Goal: Task Accomplishment & Management: Manage account settings

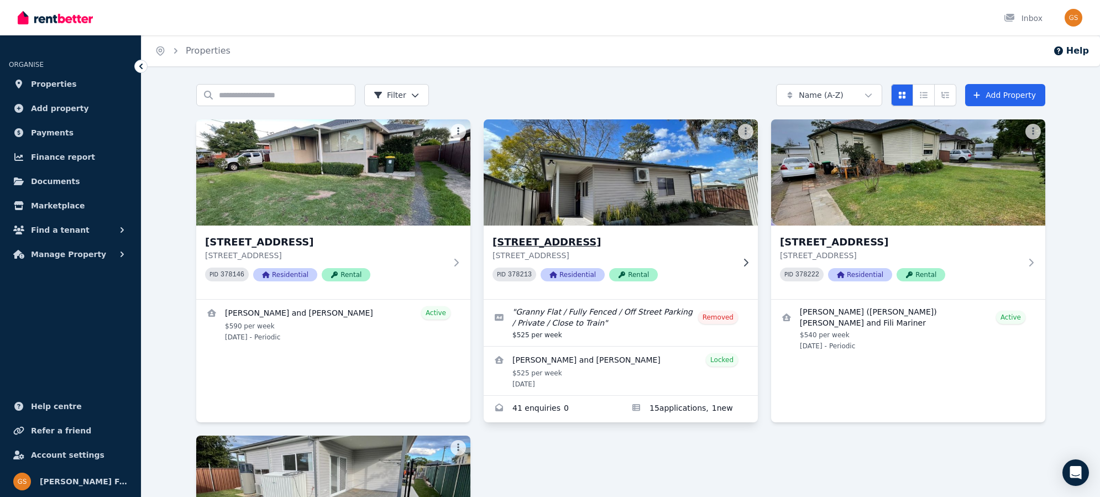
click at [546, 242] on h3 "[STREET_ADDRESS]" at bounding box center [612, 241] width 241 height 15
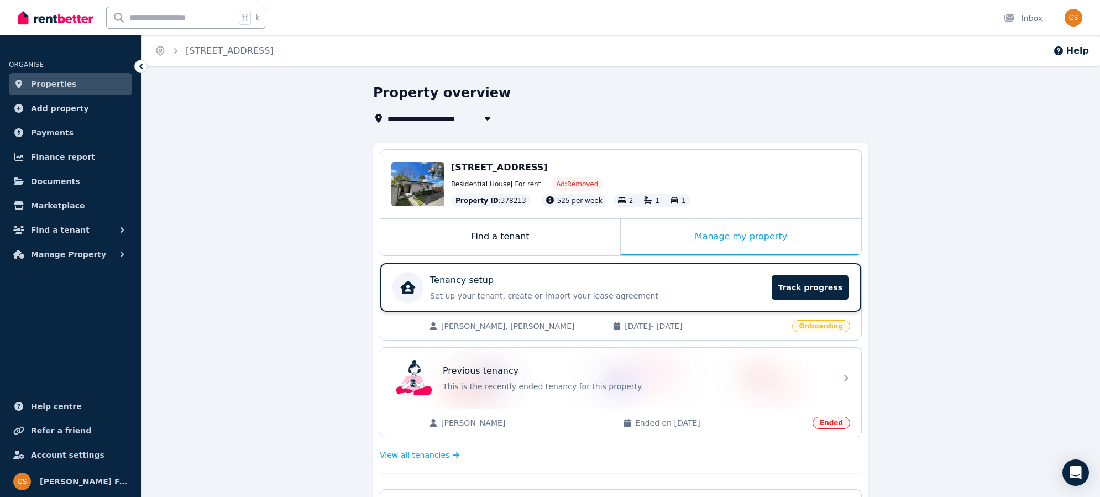
click at [688, 279] on div "Tenancy setup" at bounding box center [597, 280] width 335 height 13
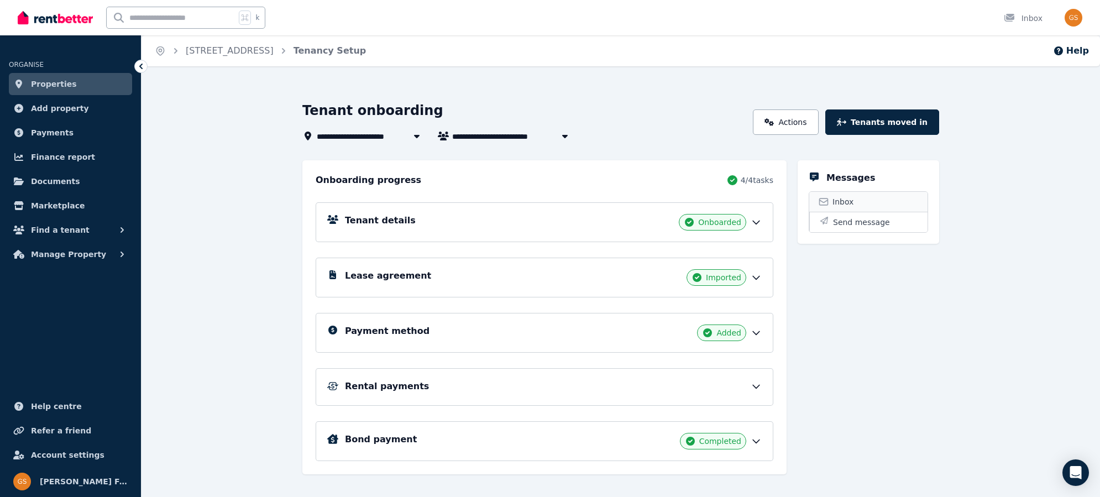
click at [856, 203] on link "Inbox" at bounding box center [868, 202] width 118 height 20
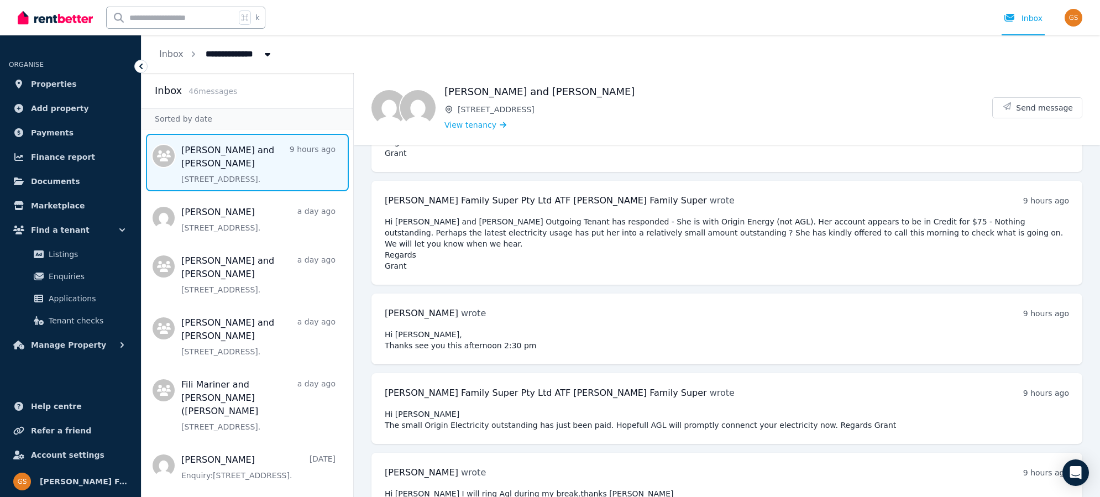
scroll to position [574, 0]
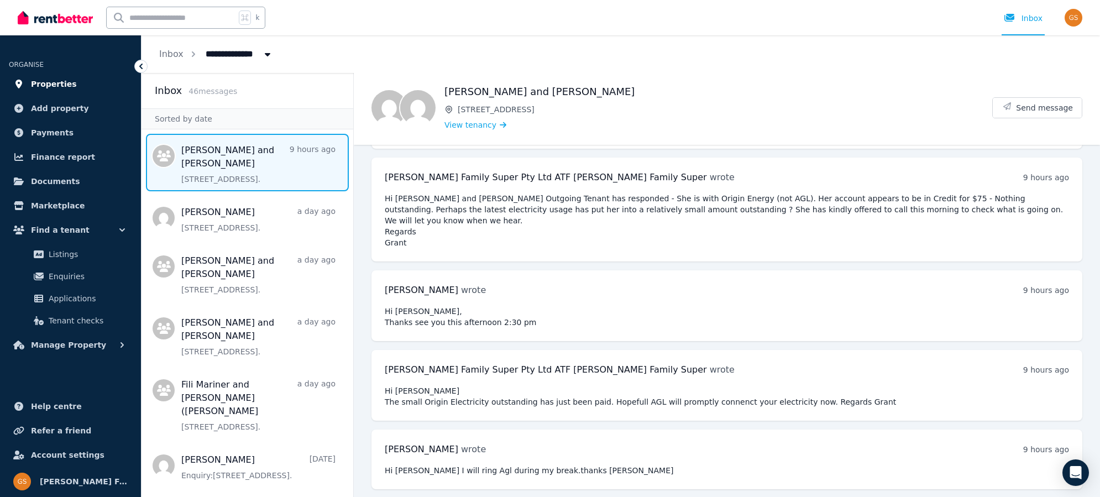
click at [50, 82] on span "Properties" at bounding box center [54, 83] width 46 height 13
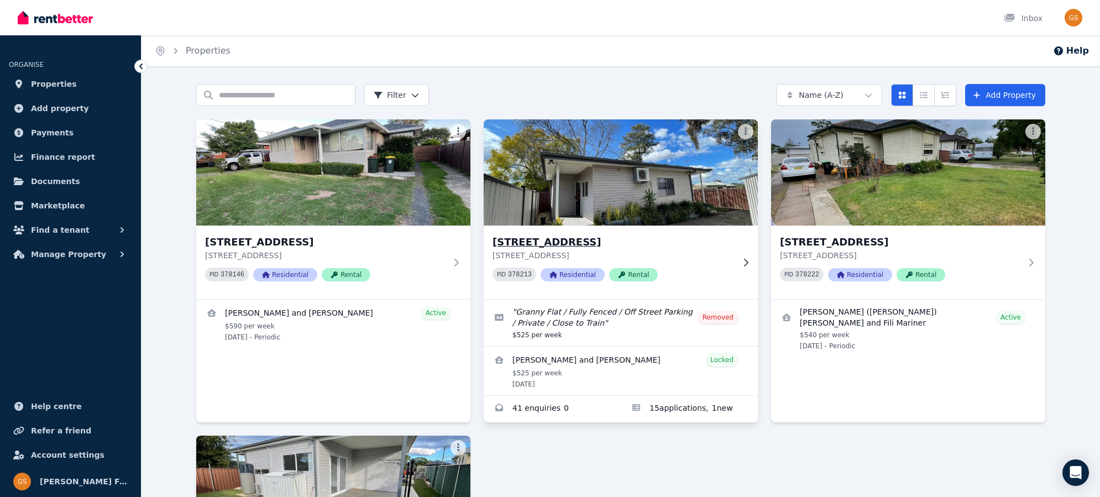
click at [570, 242] on h3 "[STREET_ADDRESS]" at bounding box center [612, 241] width 241 height 15
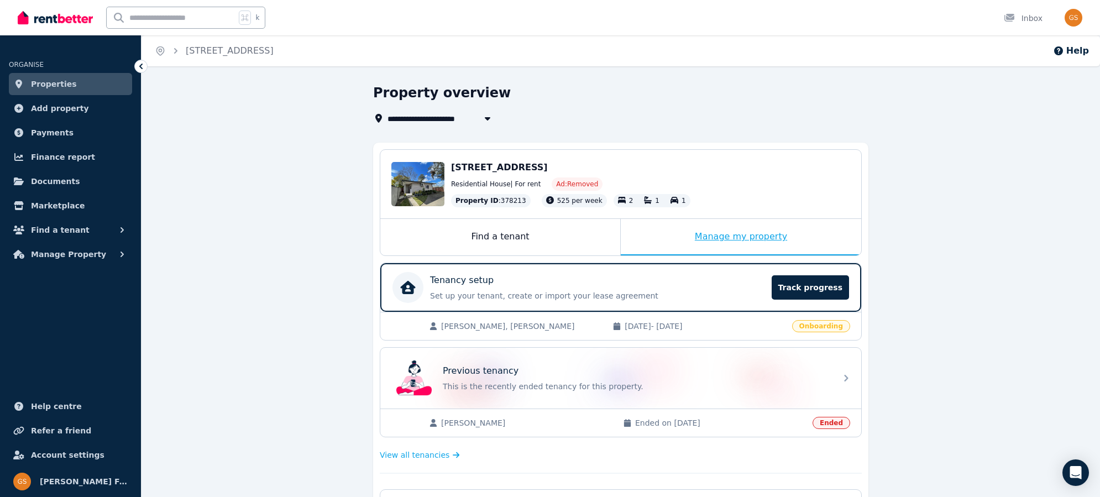
click at [731, 234] on div "Manage my property" at bounding box center [741, 237] width 240 height 36
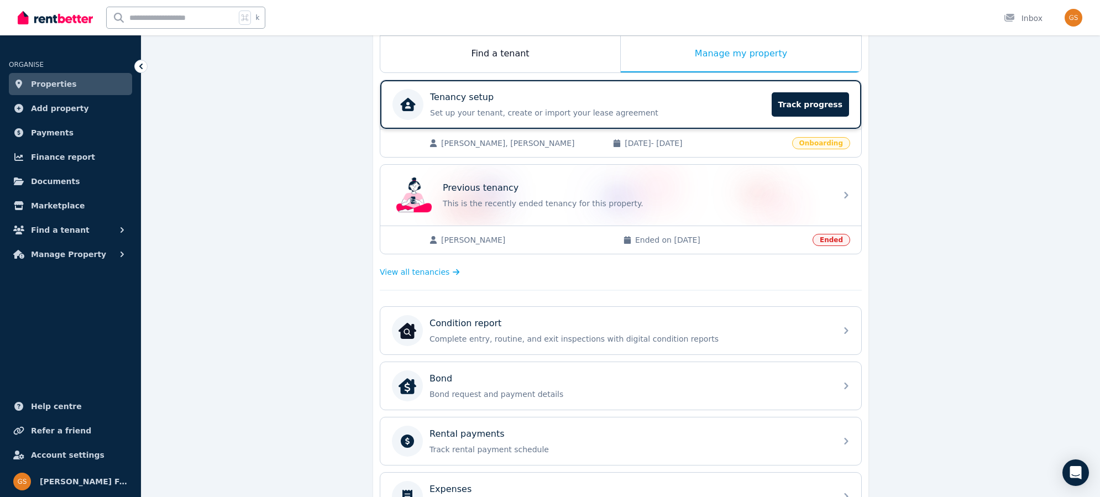
scroll to position [186, 0]
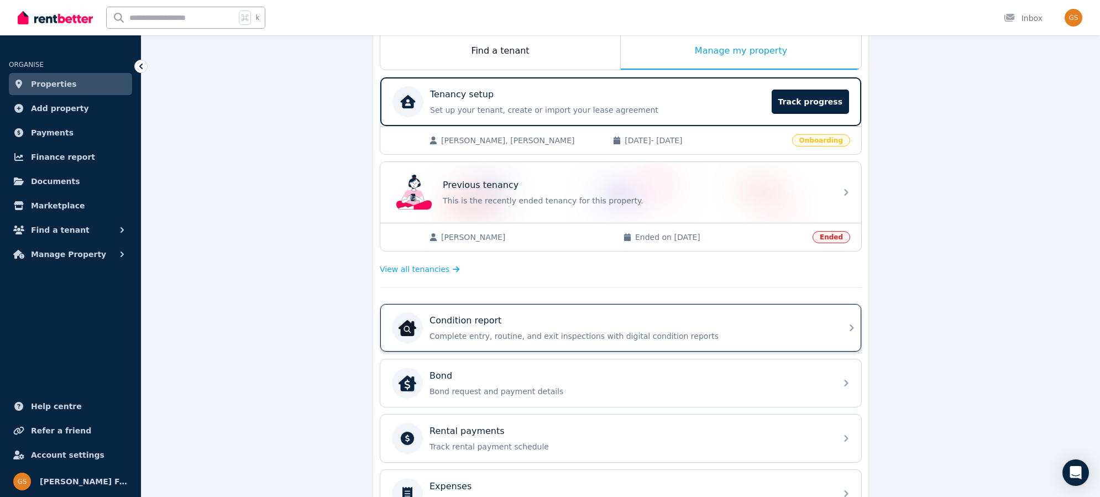
click at [849, 325] on icon at bounding box center [851, 327] width 13 height 13
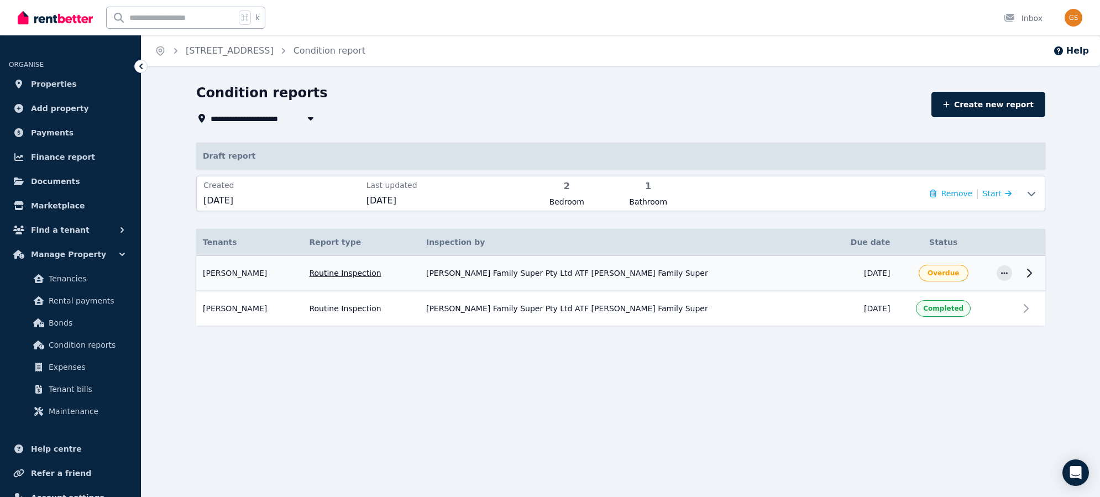
click at [1031, 269] on icon at bounding box center [1028, 272] width 13 height 13
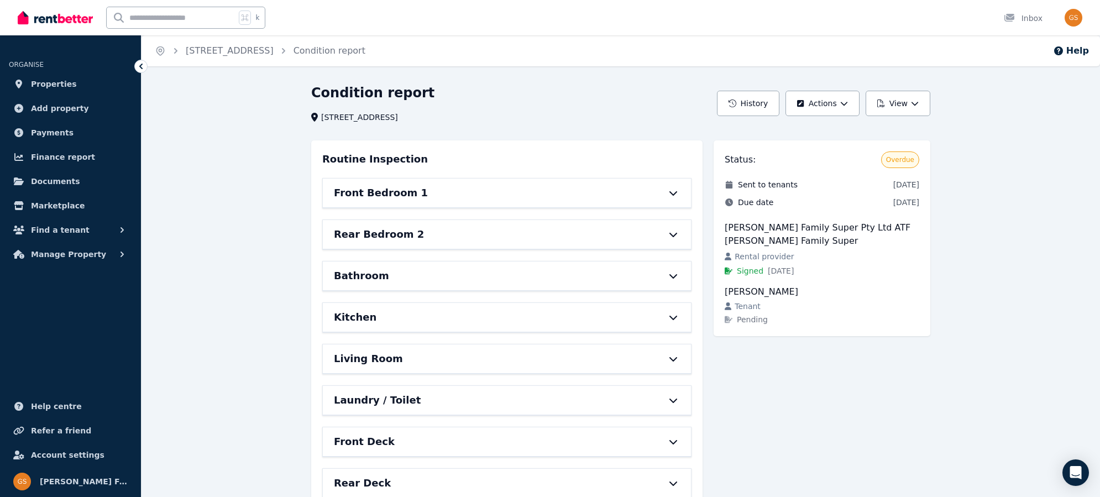
click at [900, 163] on span "Overdue" at bounding box center [900, 159] width 28 height 9
click at [821, 104] on button "Actions" at bounding box center [822, 103] width 74 height 25
click at [781, 155] on p "Cancel report" at bounding box center [790, 152] width 61 height 11
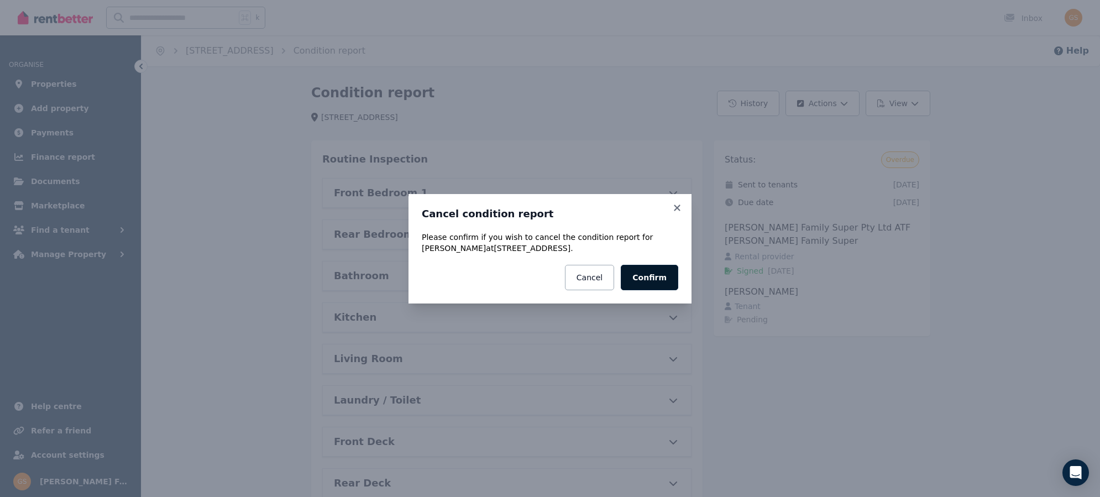
click at [652, 276] on button "Confirm" at bounding box center [649, 277] width 57 height 25
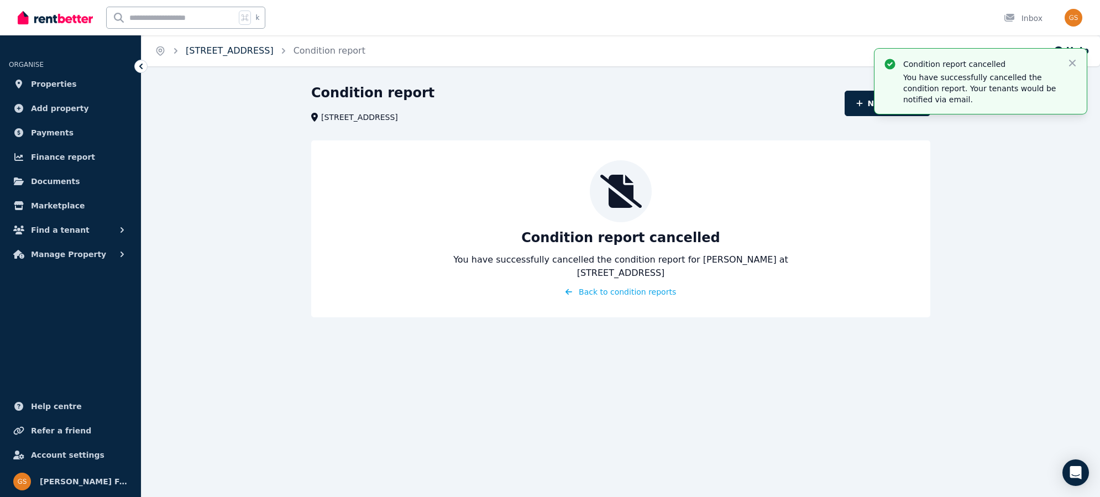
click at [222, 54] on link "15A Crown St, Riverstone" at bounding box center [230, 50] width 88 height 11
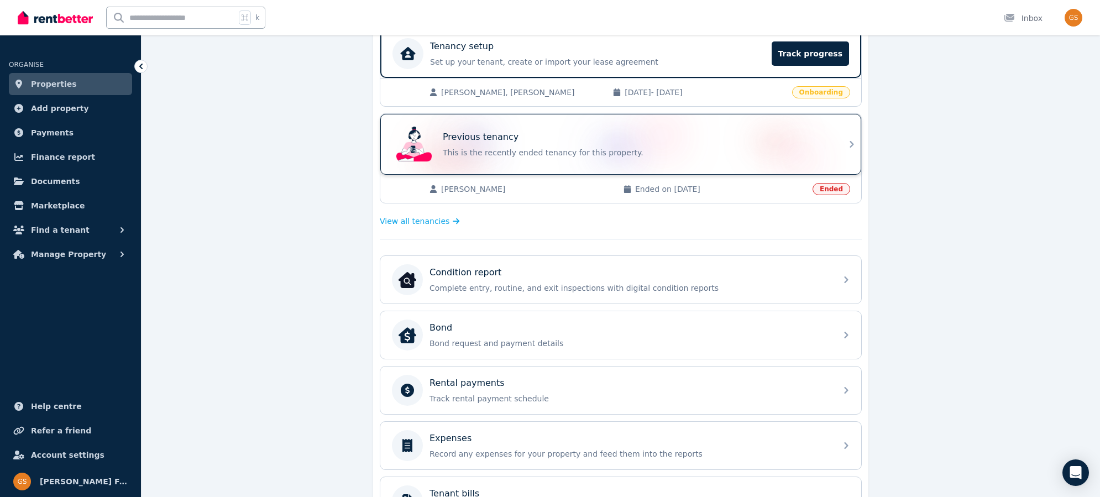
scroll to position [240, 0]
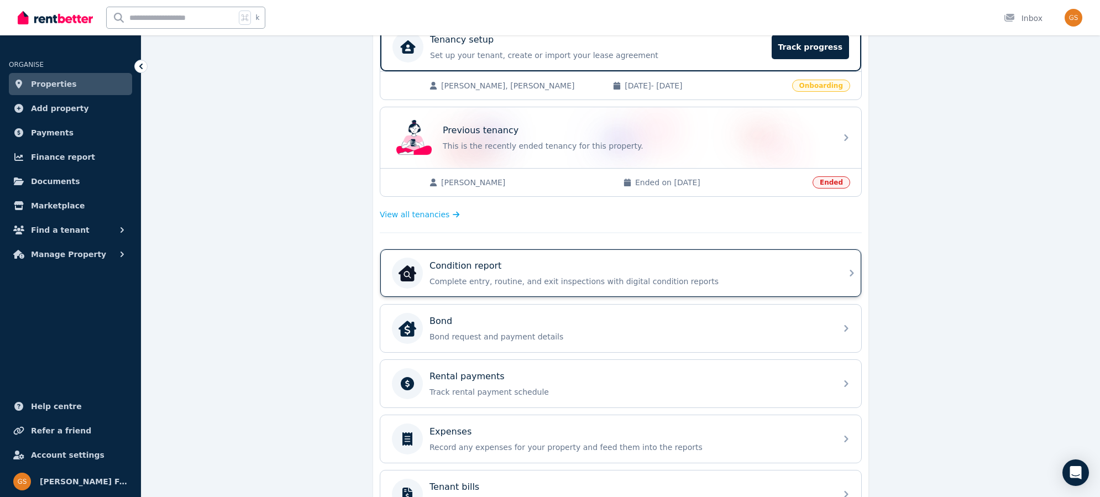
click at [847, 266] on icon at bounding box center [851, 272] width 13 height 13
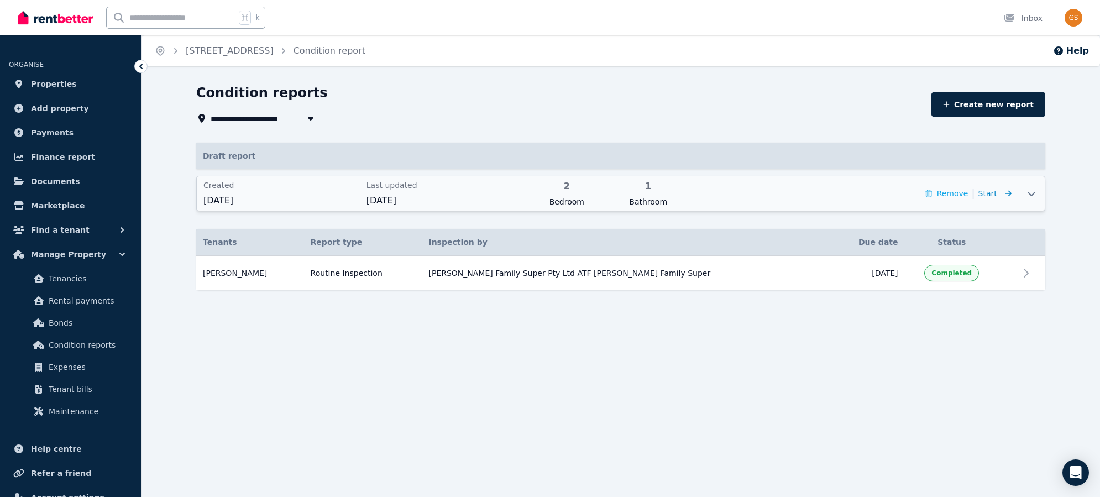
click at [992, 192] on span "Start" at bounding box center [987, 193] width 19 height 9
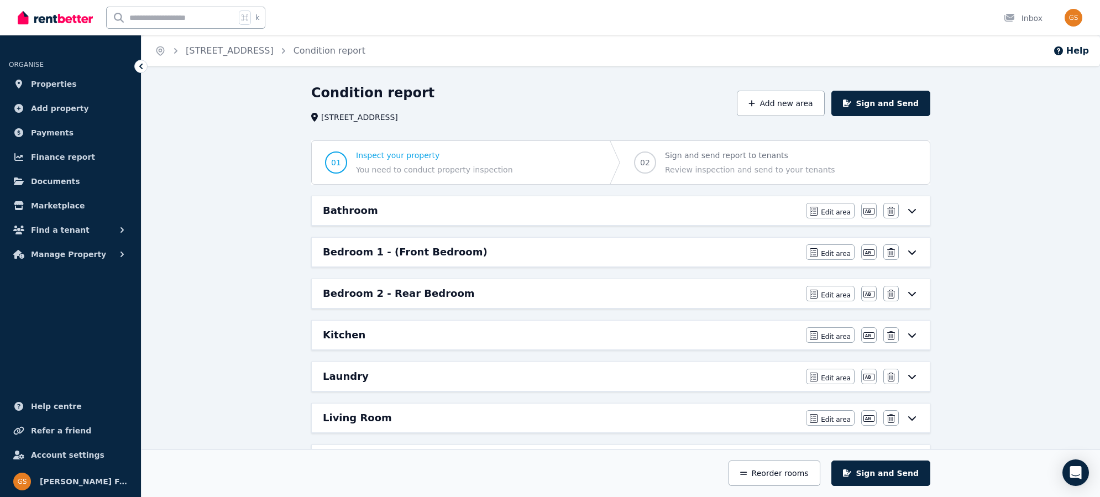
click at [715, 212] on div "Bathroom" at bounding box center [561, 210] width 476 height 15
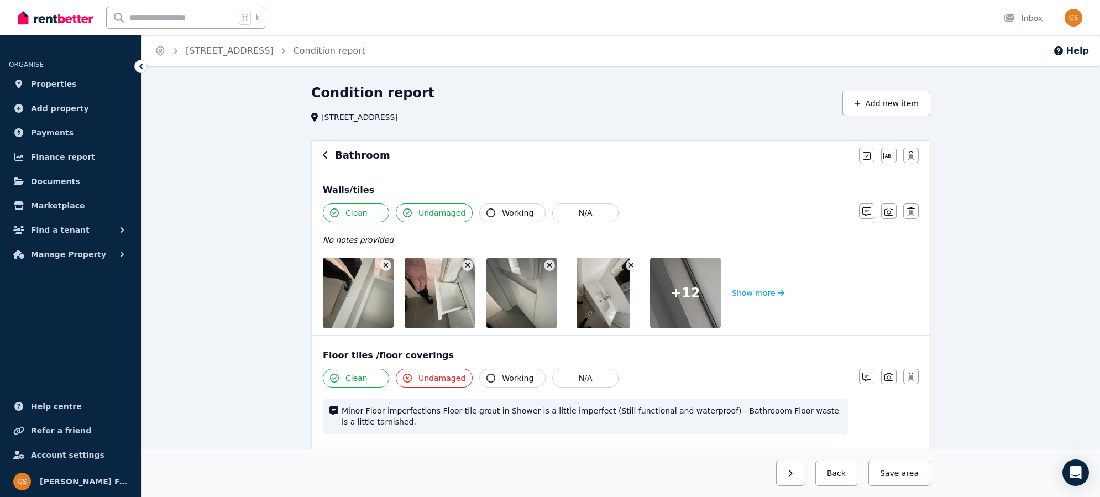
click at [523, 302] on img at bounding box center [533, 293] width 95 height 71
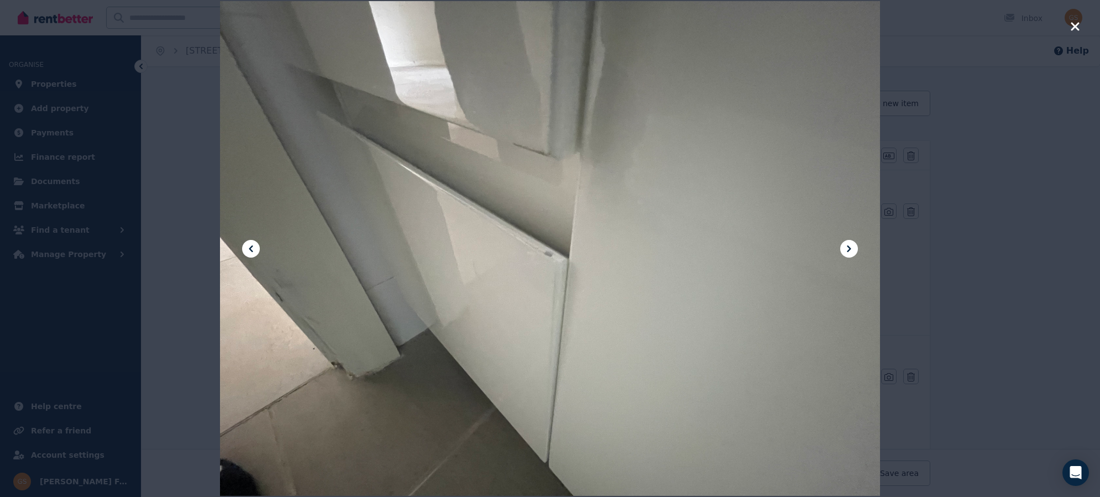
click at [1074, 24] on icon "button" at bounding box center [1075, 26] width 10 height 13
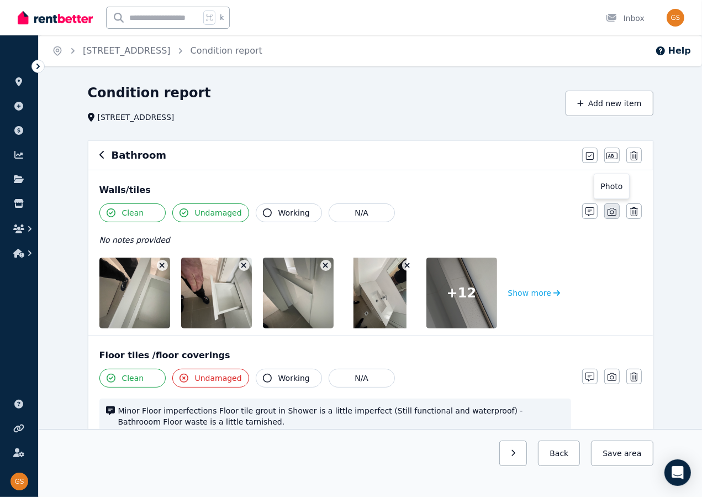
click at [610, 208] on icon "button" at bounding box center [612, 212] width 9 height 8
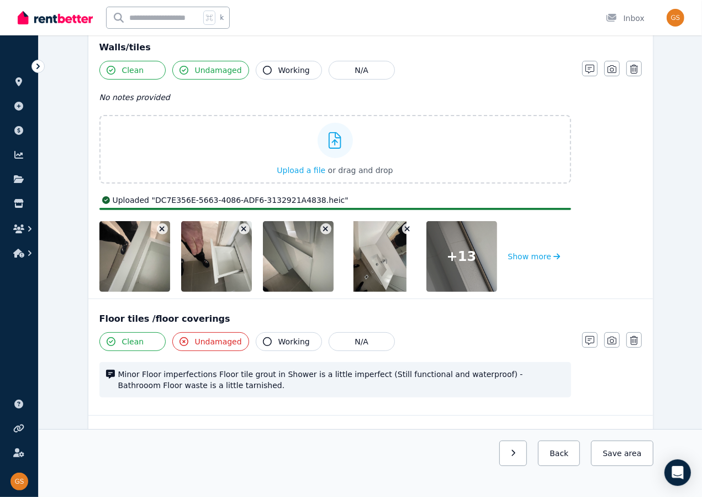
scroll to position [148, 0]
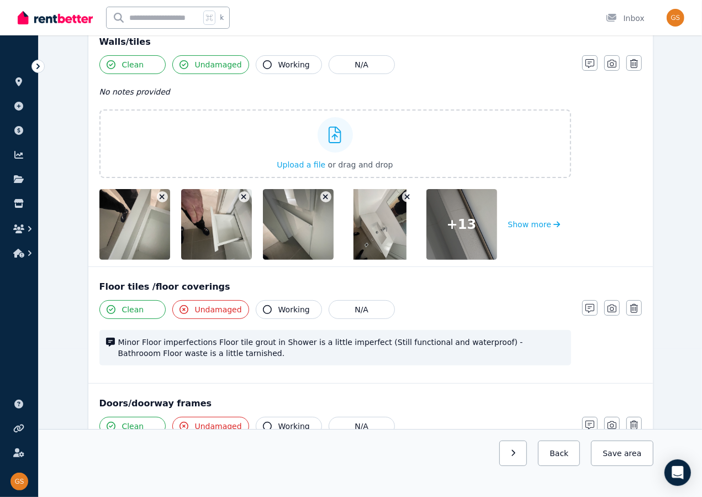
click at [592, 330] on div "Clean Undamaged Working N/A Minor Floor imperfections Floor tile grout in Showe…" at bounding box center [370, 338] width 543 height 76
click at [589, 304] on icon "button" at bounding box center [590, 308] width 9 height 9
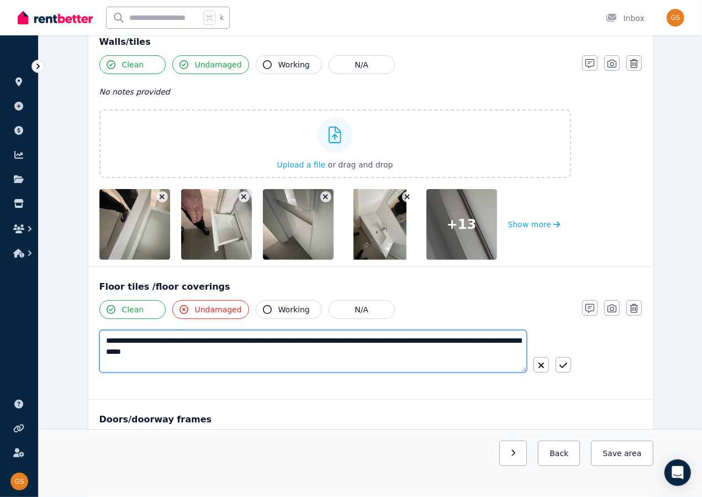
click at [251, 349] on textarea "**********" at bounding box center [313, 351] width 428 height 43
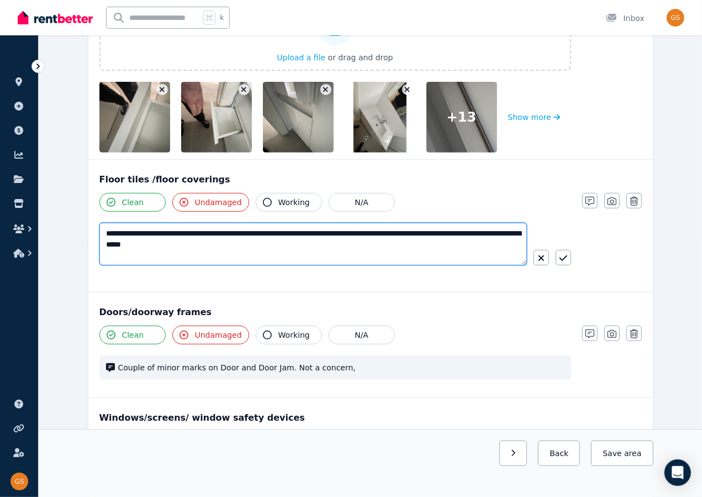
scroll to position [268, 0]
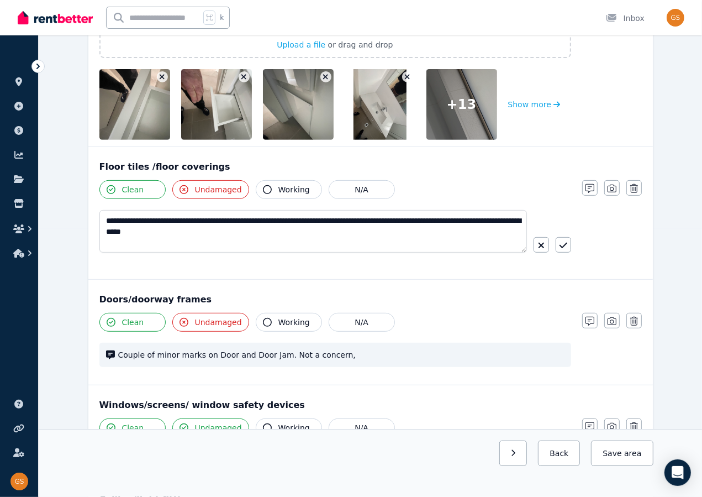
click at [120, 354] on span "Couple of minor marks on Door and Door Jam. Not a concern," at bounding box center [341, 354] width 447 height 11
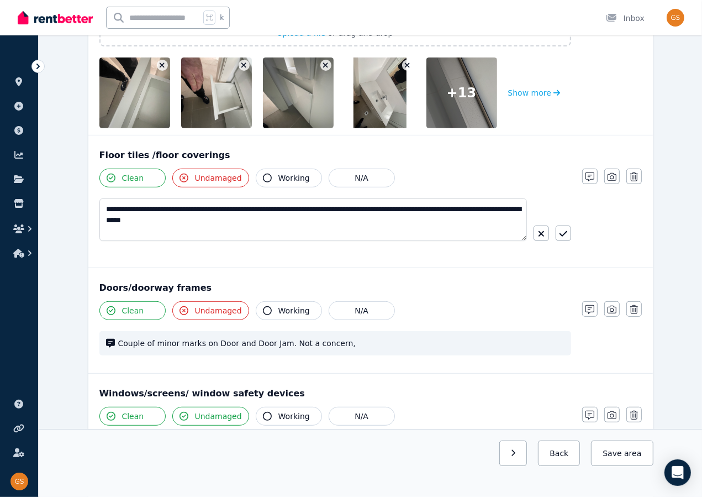
scroll to position [289, 0]
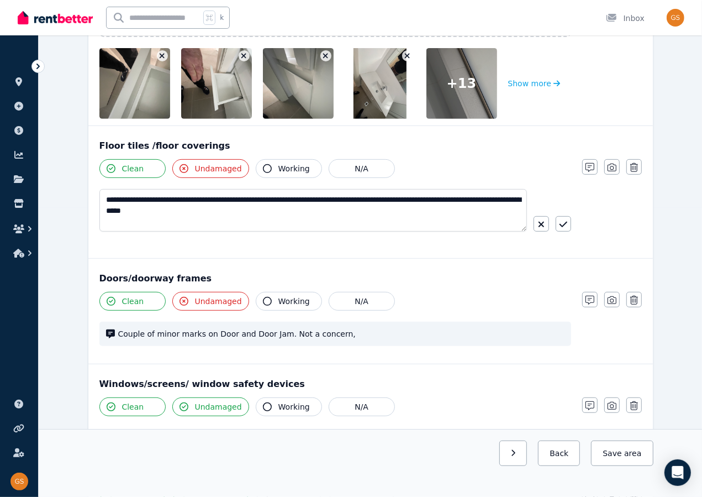
click at [176, 330] on span "Couple of minor marks on Door and Door Jam. Not a concern," at bounding box center [341, 333] width 447 height 11
click at [589, 301] on icon "button" at bounding box center [590, 300] width 9 height 9
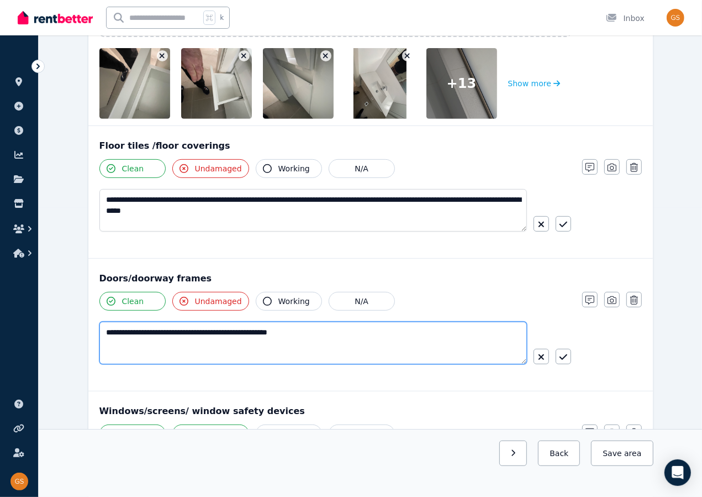
click at [165, 330] on textarea "**********" at bounding box center [313, 343] width 428 height 43
type textarea "**********"
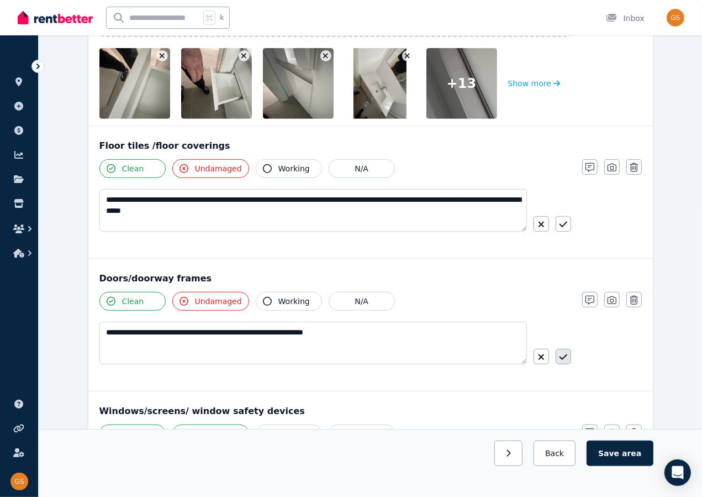
click at [560, 353] on icon "button" at bounding box center [564, 357] width 8 height 9
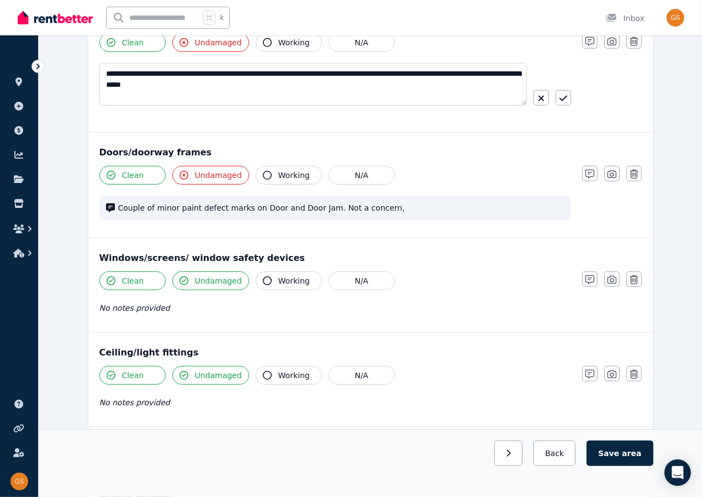
scroll to position [424, 0]
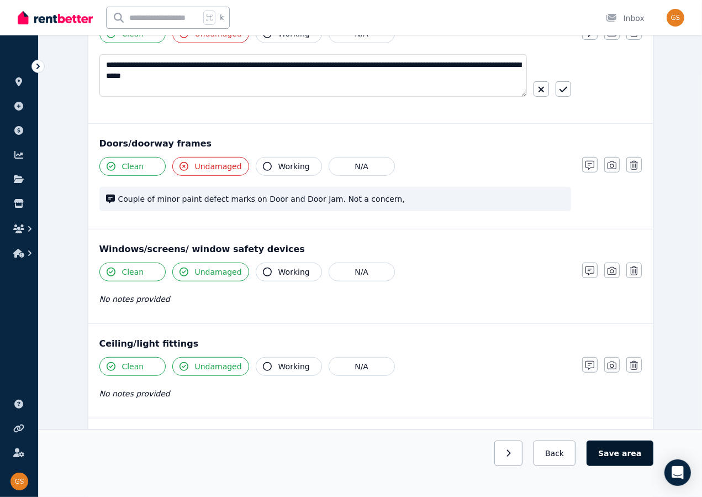
click at [628, 445] on button "Save area" at bounding box center [620, 452] width 66 height 25
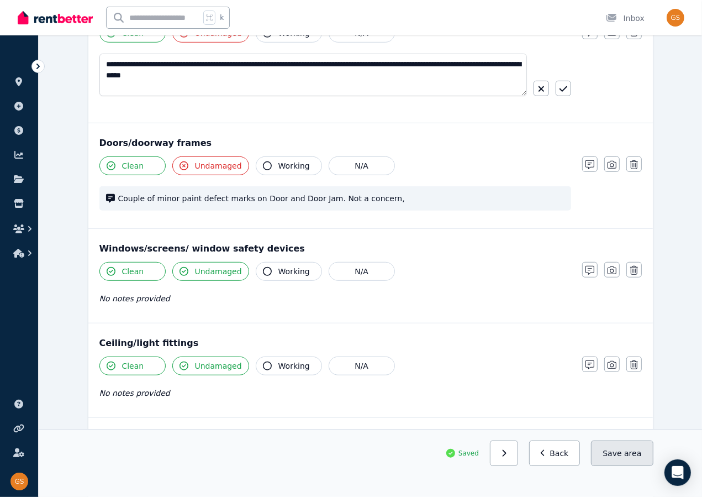
click at [630, 454] on span "area" at bounding box center [633, 453] width 17 height 11
click at [569, 460] on button "Back" at bounding box center [554, 452] width 51 height 25
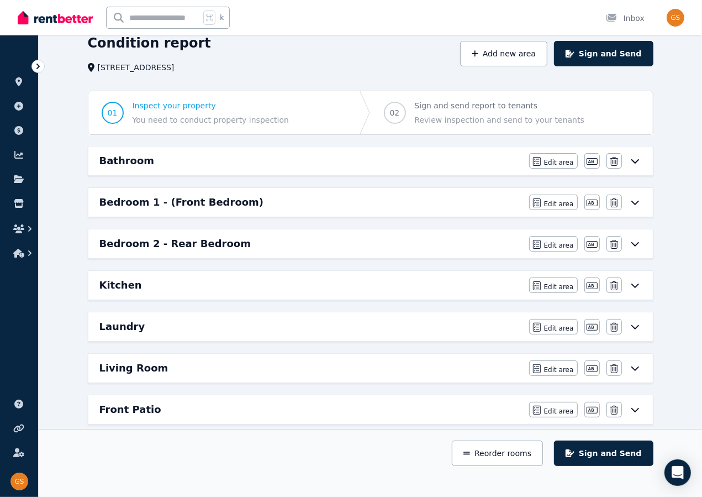
scroll to position [66, 0]
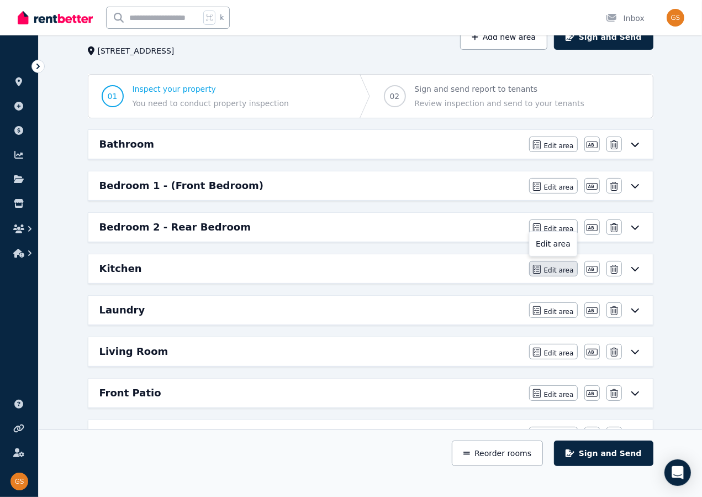
click at [558, 266] on span "Edit area" at bounding box center [559, 270] width 30 height 9
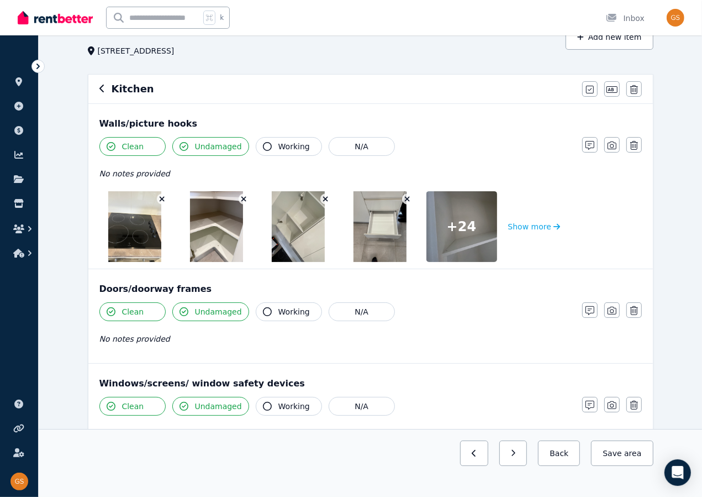
scroll to position [0, 0]
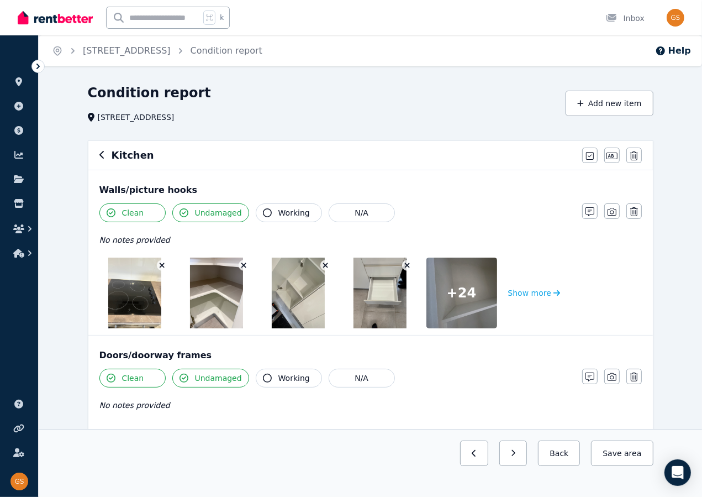
click at [202, 298] on img at bounding box center [216, 293] width 53 height 71
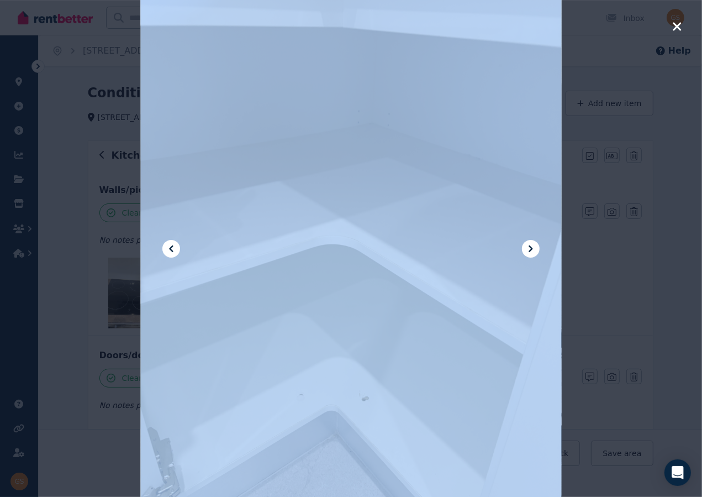
drag, startPoint x: 474, startPoint y: 190, endPoint x: 611, endPoint y: 88, distance: 170.7
click at [612, 92] on div at bounding box center [351, 248] width 702 height 497
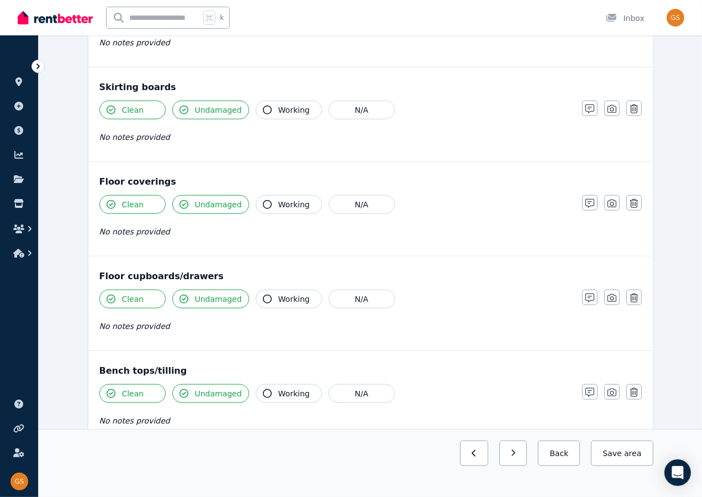
scroll to position [746, 0]
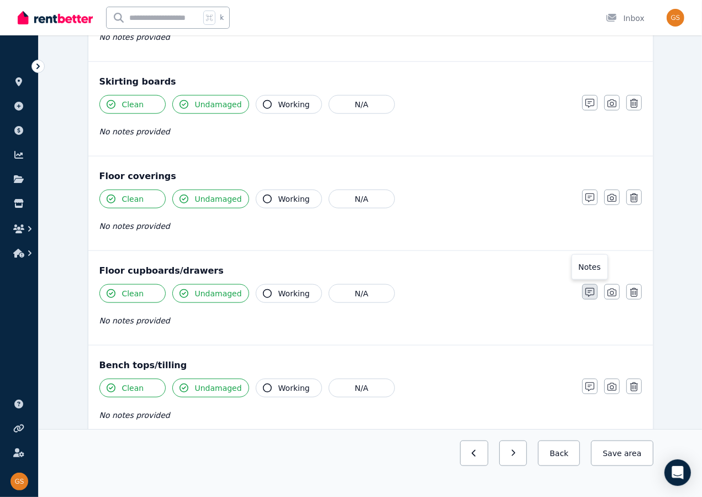
click at [591, 288] on icon "button" at bounding box center [590, 292] width 9 height 9
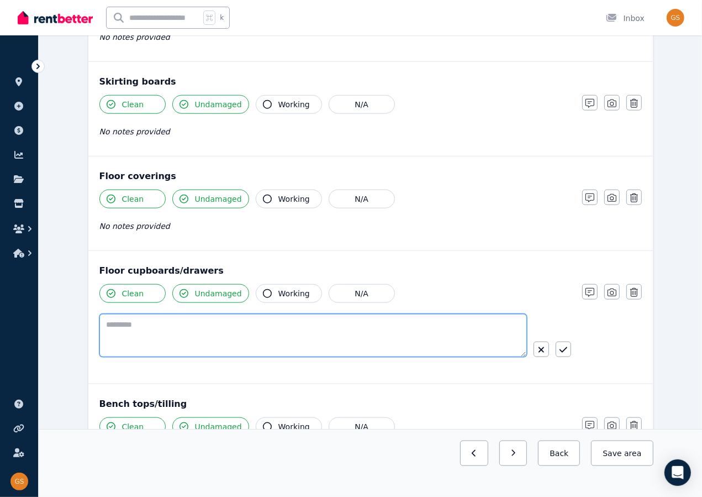
click at [274, 325] on textarea at bounding box center [313, 335] width 428 height 43
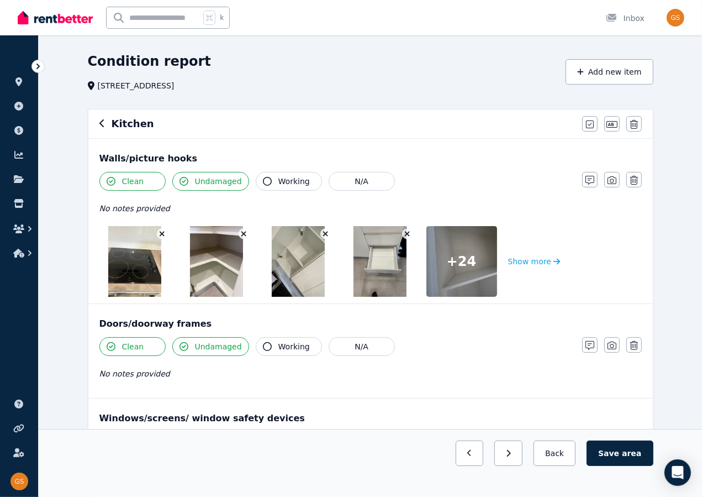
scroll to position [11, 0]
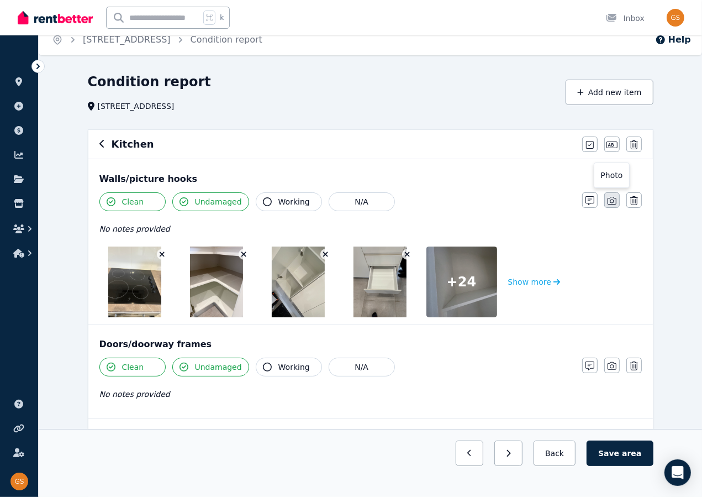
click at [611, 202] on icon "button" at bounding box center [612, 200] width 9 height 9
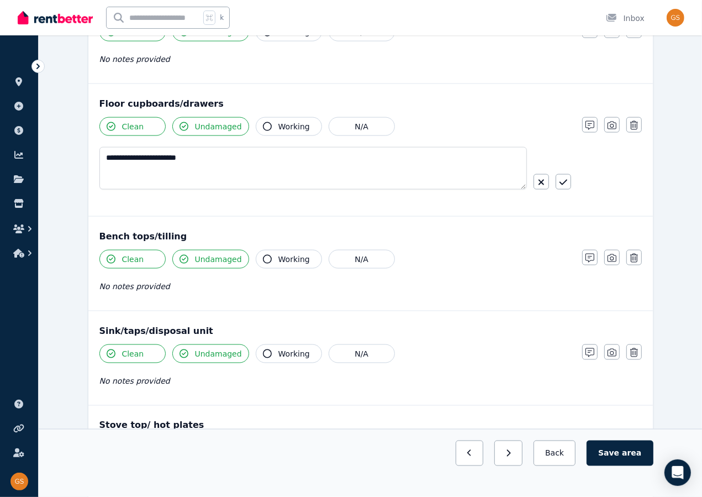
scroll to position [990, 0]
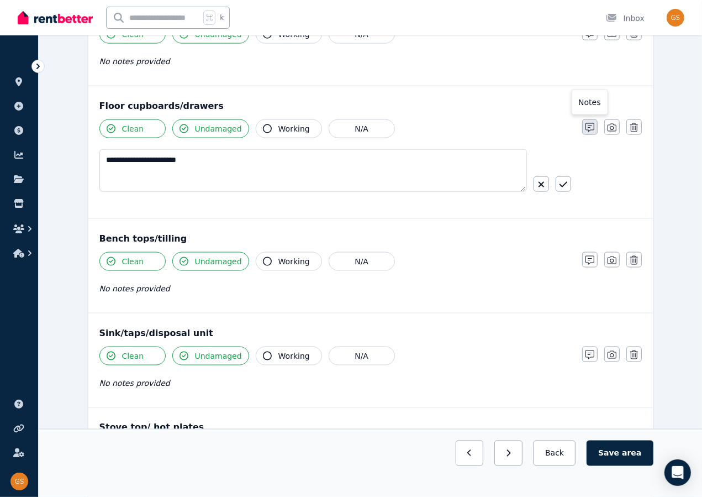
click at [594, 123] on icon "button" at bounding box center [590, 127] width 9 height 9
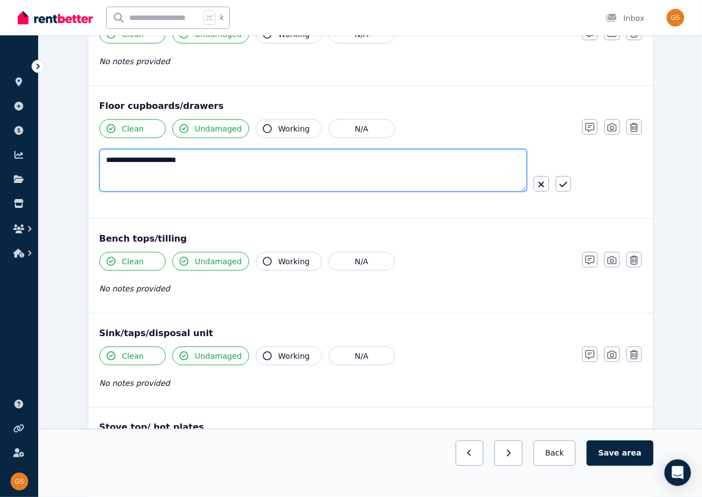
click at [310, 155] on textarea "**********" at bounding box center [313, 170] width 428 height 43
type textarea "**********"
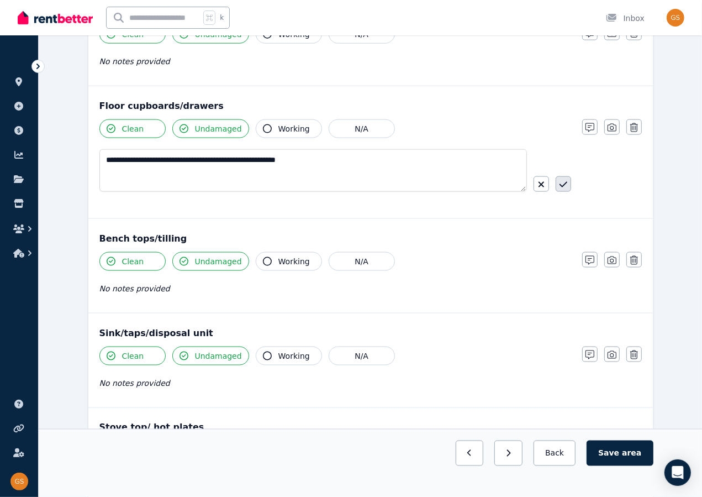
click at [565, 180] on icon "button" at bounding box center [564, 184] width 8 height 9
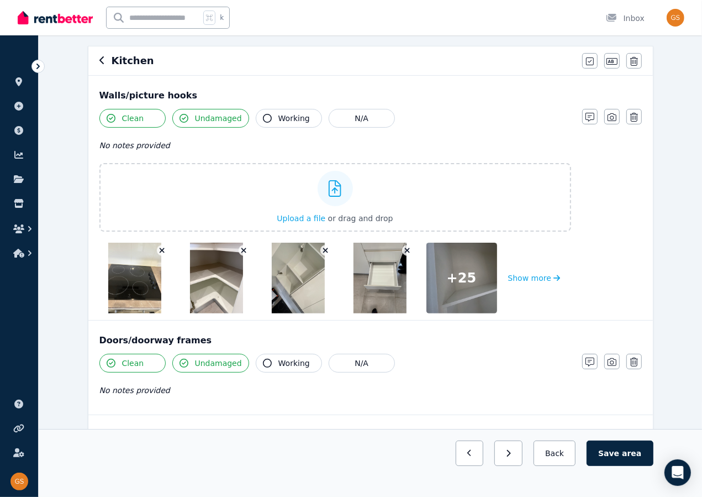
scroll to position [0, 0]
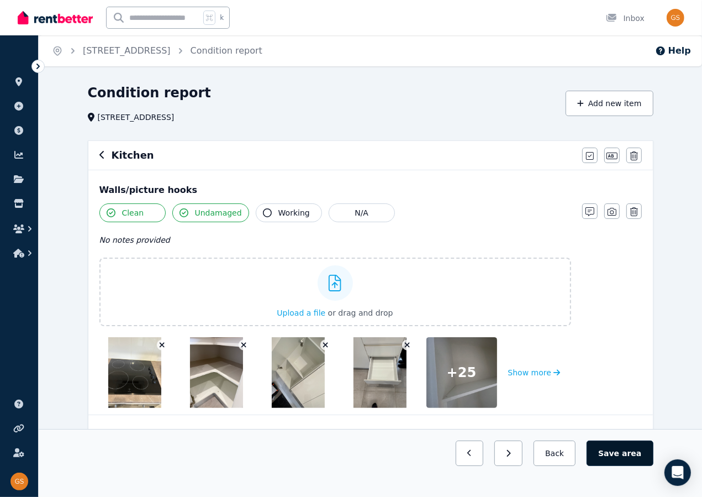
click at [621, 450] on button "Save area" at bounding box center [620, 452] width 66 height 25
click at [568, 455] on button "Back" at bounding box center [554, 452] width 51 height 25
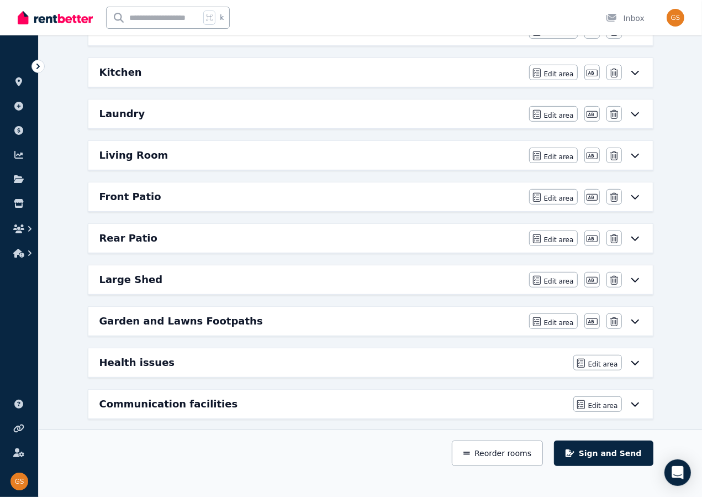
scroll to position [258, 0]
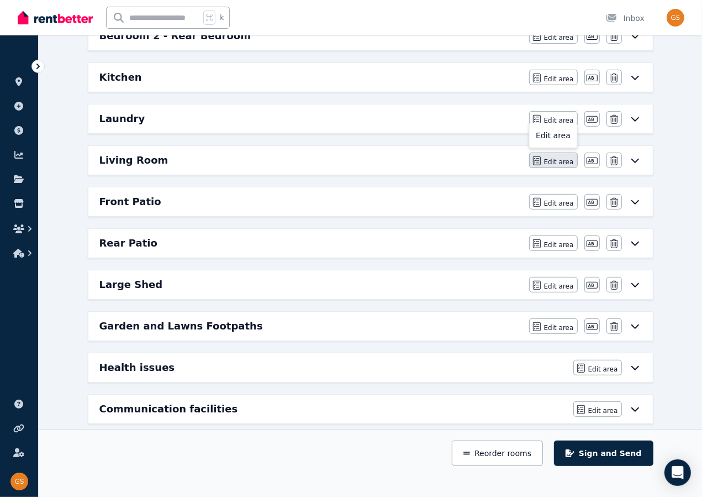
click at [540, 158] on icon "button" at bounding box center [537, 160] width 8 height 9
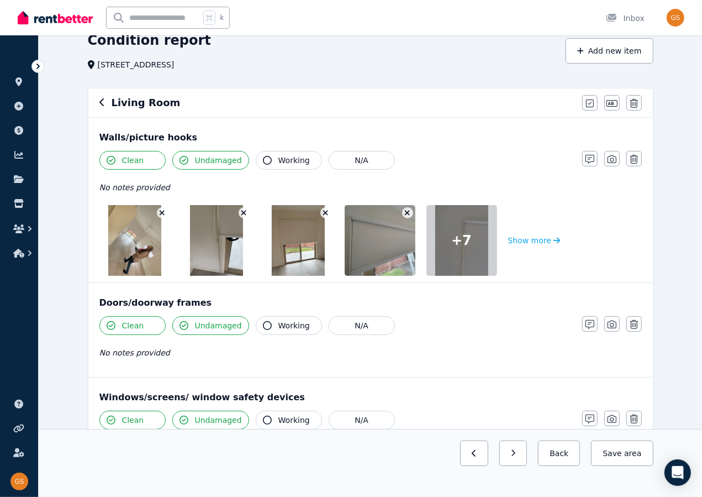
scroll to position [0, 0]
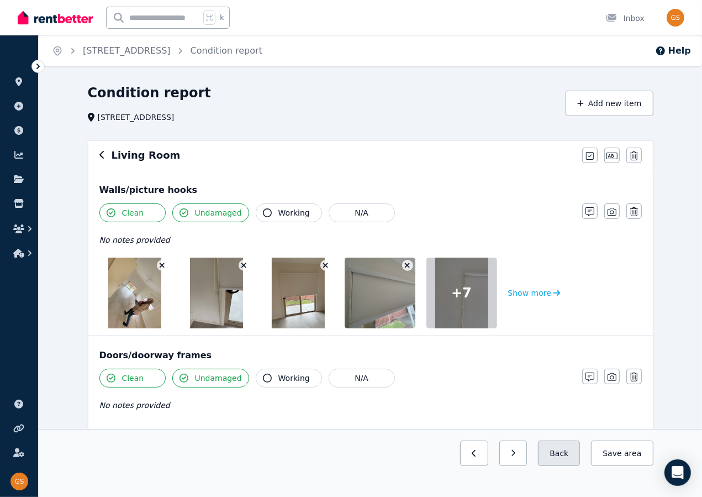
click at [567, 452] on button "Back" at bounding box center [559, 452] width 42 height 25
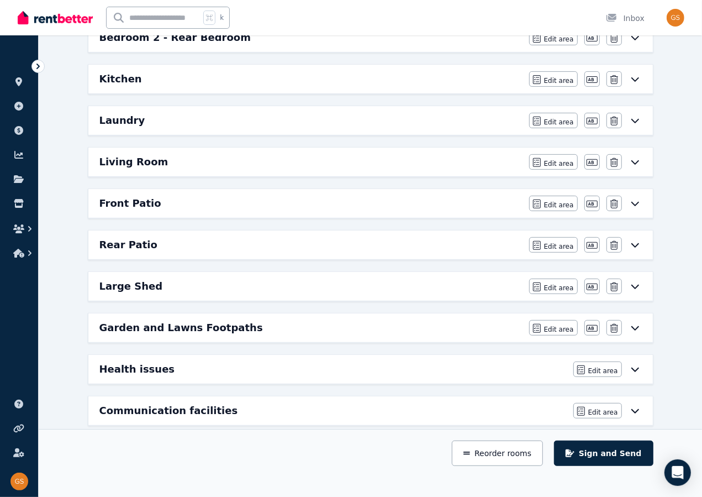
scroll to position [270, 0]
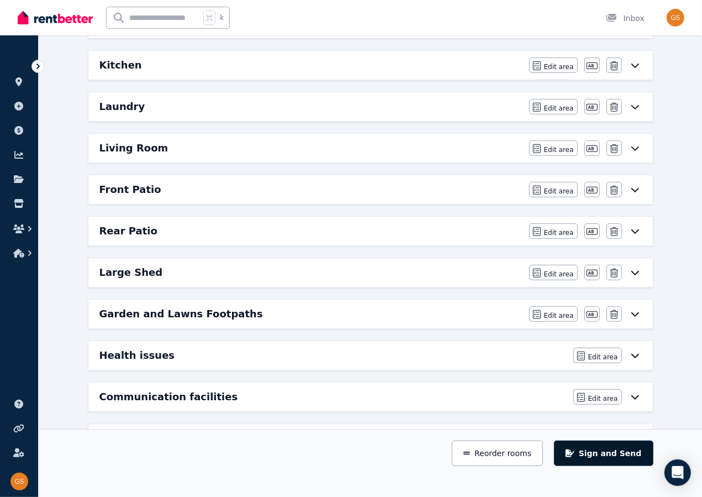
click at [605, 452] on button "Sign and Send" at bounding box center [603, 452] width 99 height 25
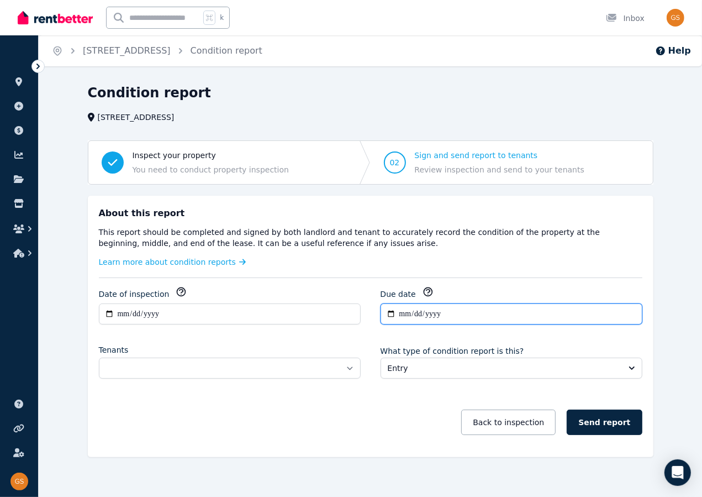
click at [388, 314] on input "**********" at bounding box center [512, 313] width 262 height 21
type input "**********"
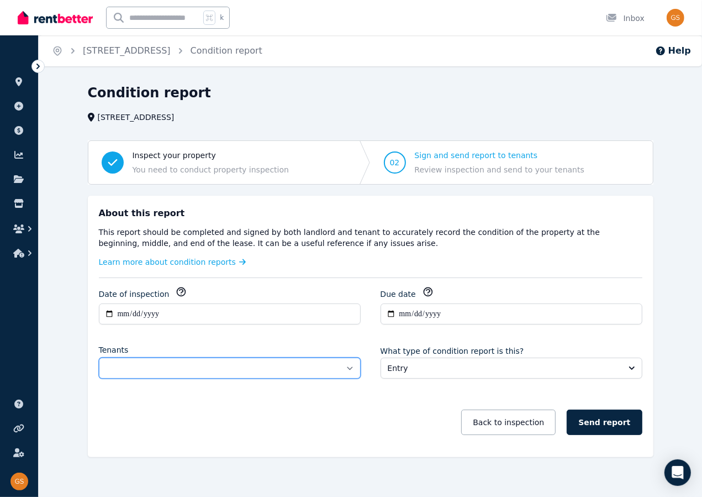
click at [350, 366] on select "**********" at bounding box center [230, 368] width 262 height 21
select select "**********"
click at [99, 358] on select "**********" at bounding box center [230, 368] width 262 height 21
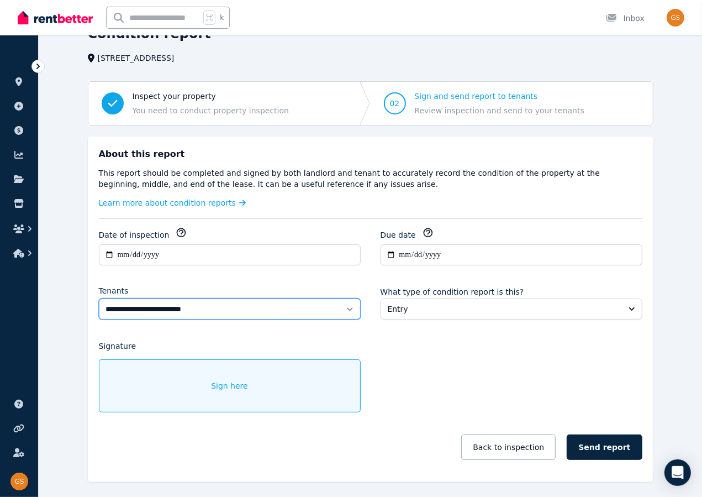
scroll to position [64, 0]
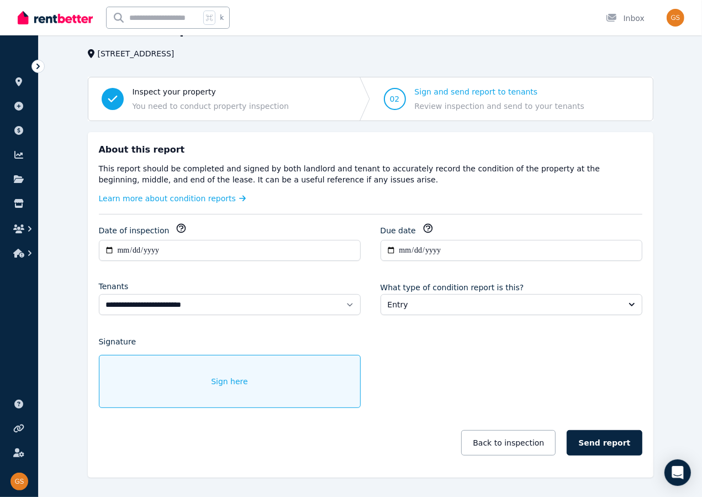
click at [218, 380] on span "Sign here" at bounding box center [229, 381] width 37 height 11
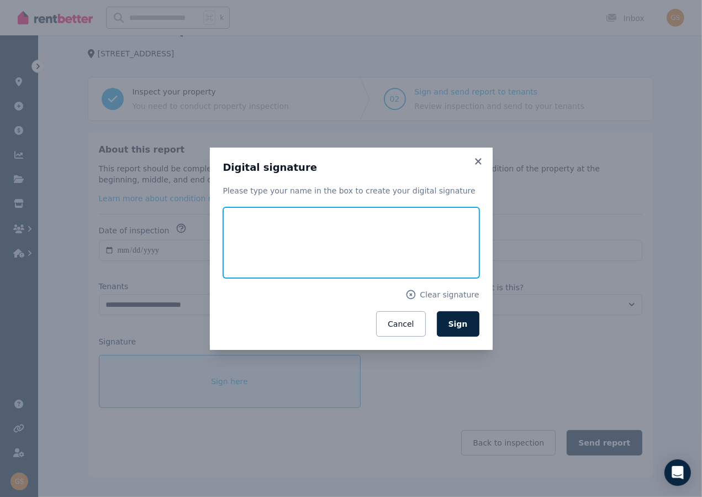
click at [335, 255] on input "text" at bounding box center [351, 242] width 256 height 71
type input "**********"
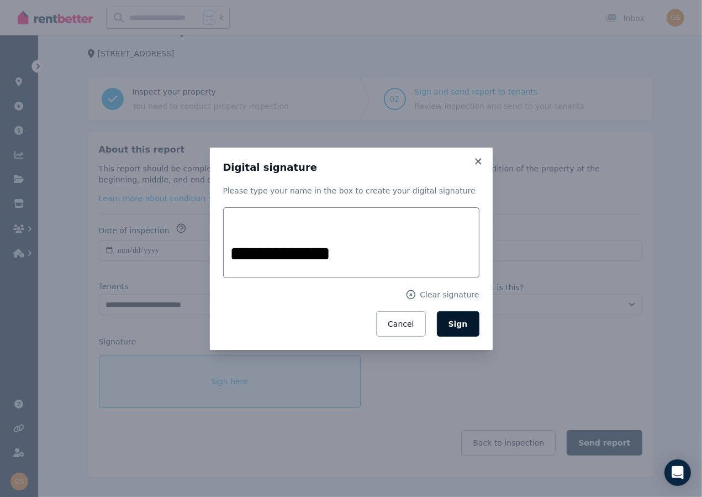
click at [443, 319] on button "Sign" at bounding box center [458, 323] width 43 height 25
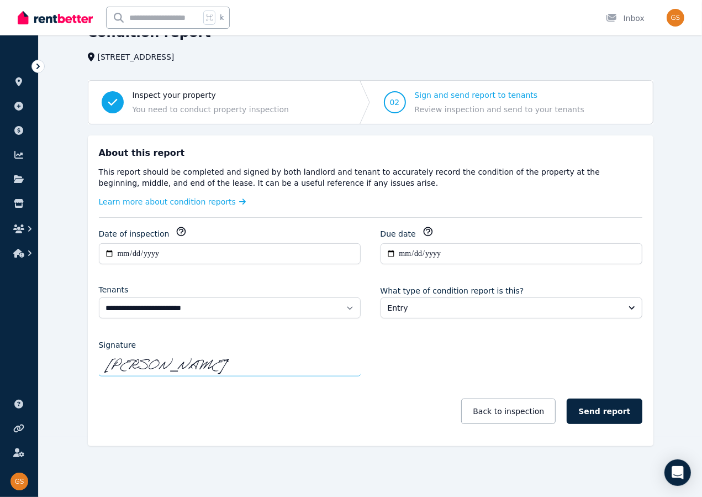
scroll to position [57, 0]
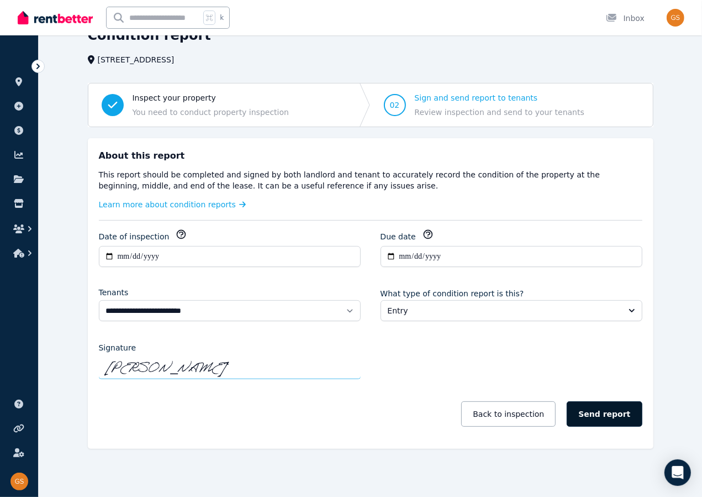
click at [596, 405] on button "Send report" at bounding box center [604, 413] width 75 height 25
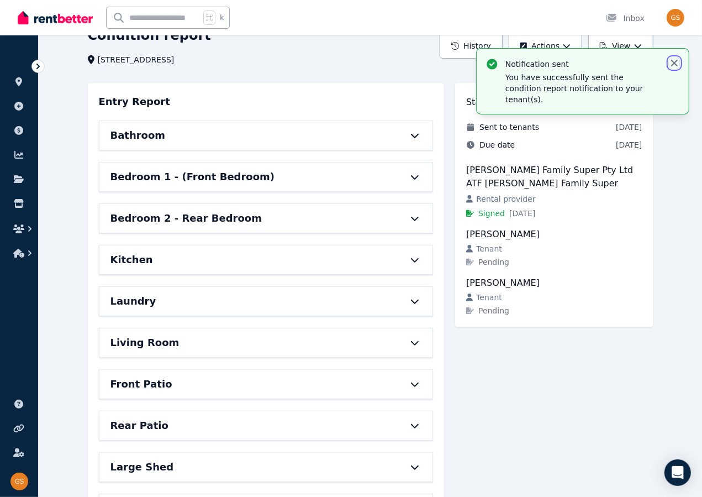
click at [674, 61] on icon "button" at bounding box center [674, 63] width 7 height 7
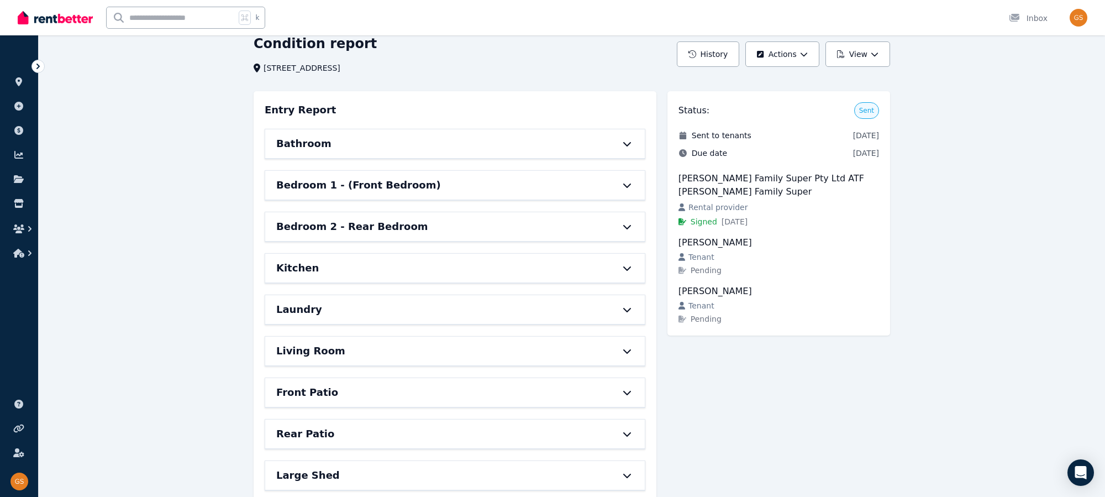
scroll to position [0, 0]
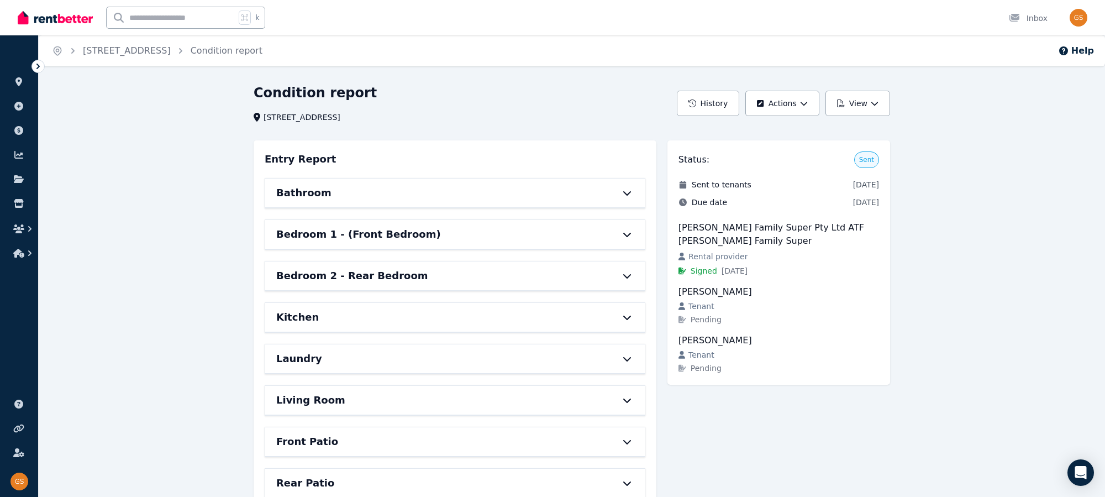
click at [64, 49] on ol "Home 15A Crown St, Riverstone Condition report" at bounding box center [157, 50] width 237 height 31
click at [60, 51] on icon "Breadcrumb" at bounding box center [57, 50] width 11 height 11
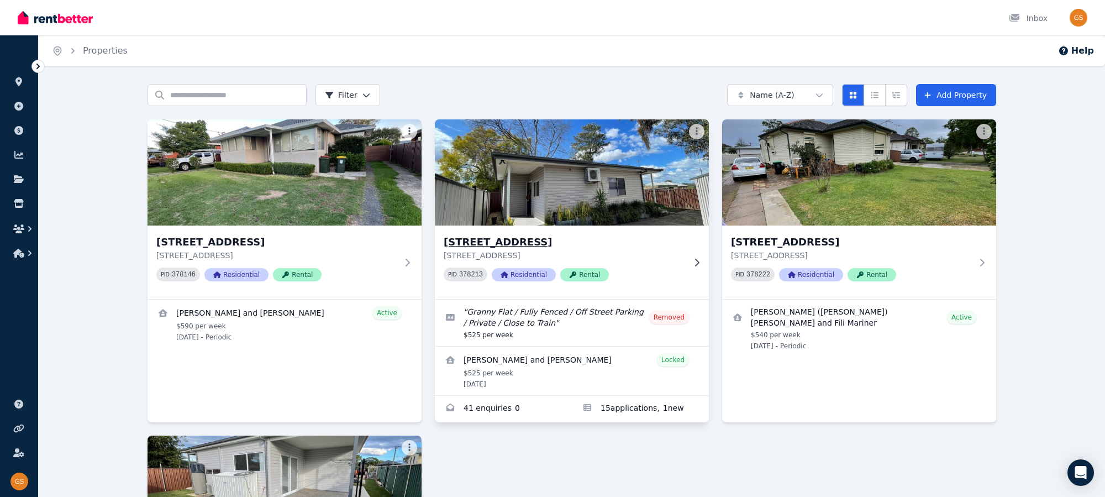
click at [497, 243] on h3 "15A Crown St, Riverstone" at bounding box center [564, 241] width 241 height 15
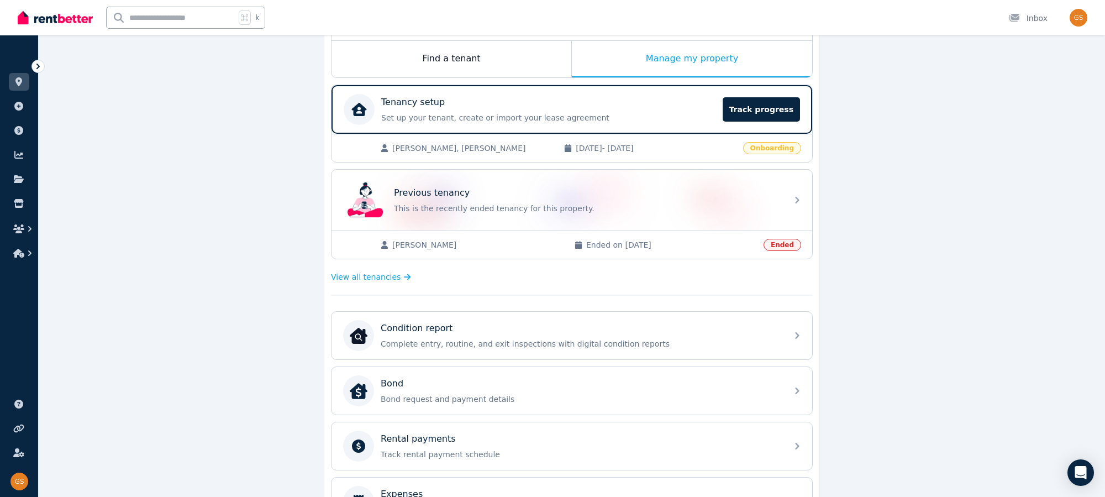
scroll to position [181, 0]
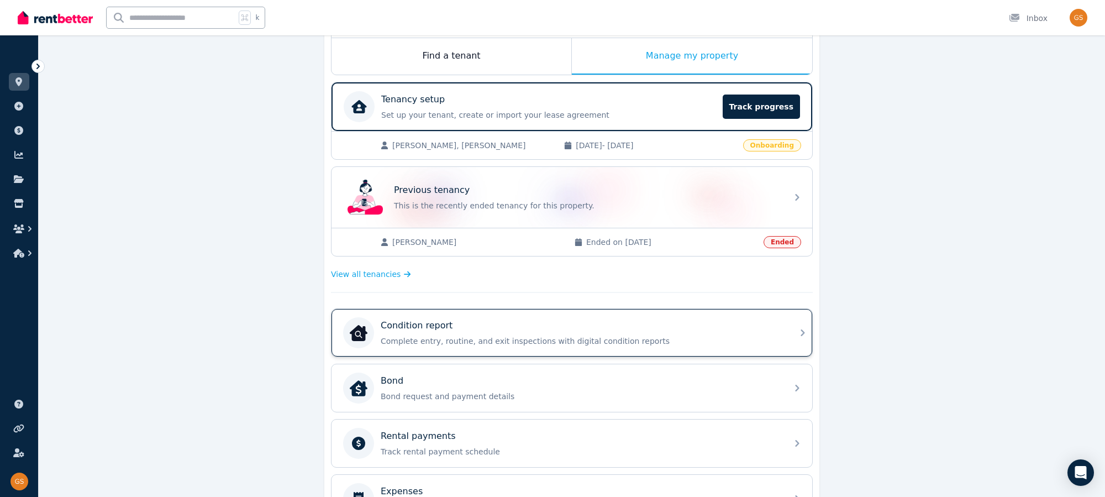
click at [799, 331] on icon at bounding box center [802, 332] width 13 height 13
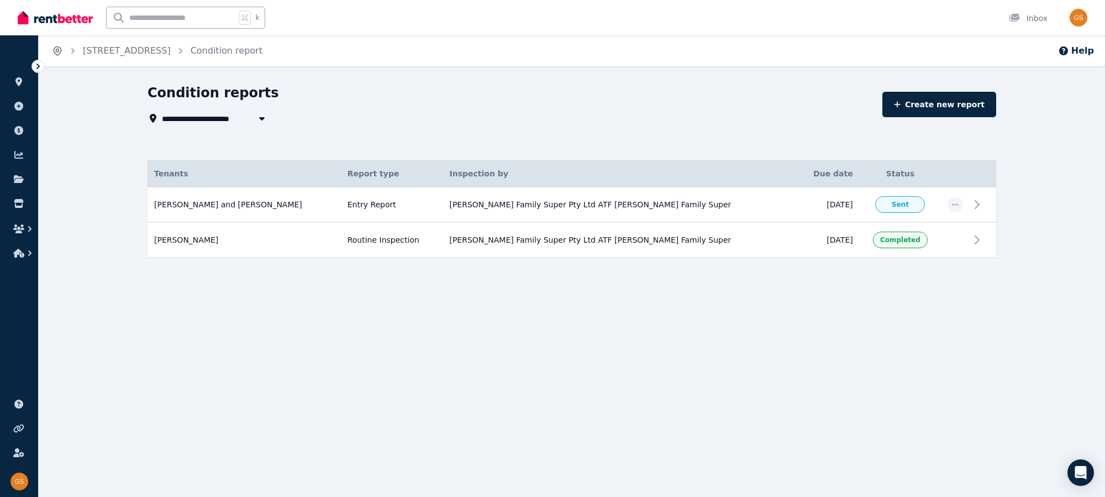
click at [55, 52] on icon "Breadcrumb" at bounding box center [57, 50] width 11 height 11
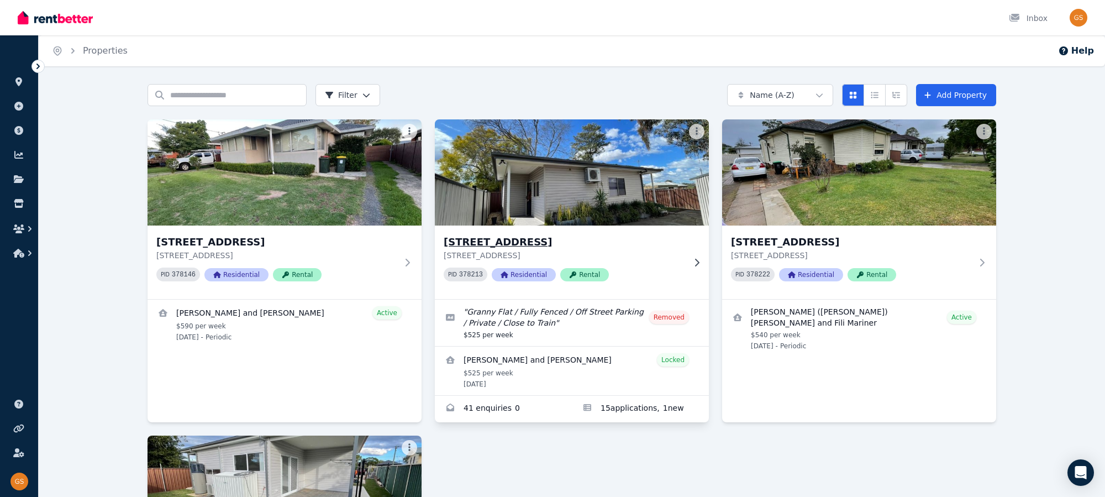
click at [470, 240] on h3 "15A Crown St, Riverstone" at bounding box center [564, 241] width 241 height 15
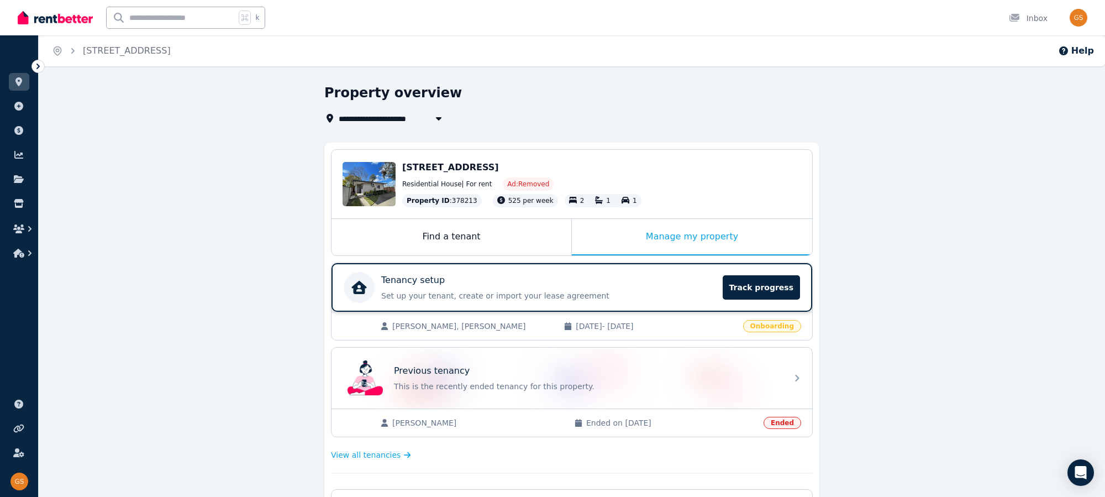
click at [561, 282] on div "Tenancy setup" at bounding box center [548, 280] width 335 height 13
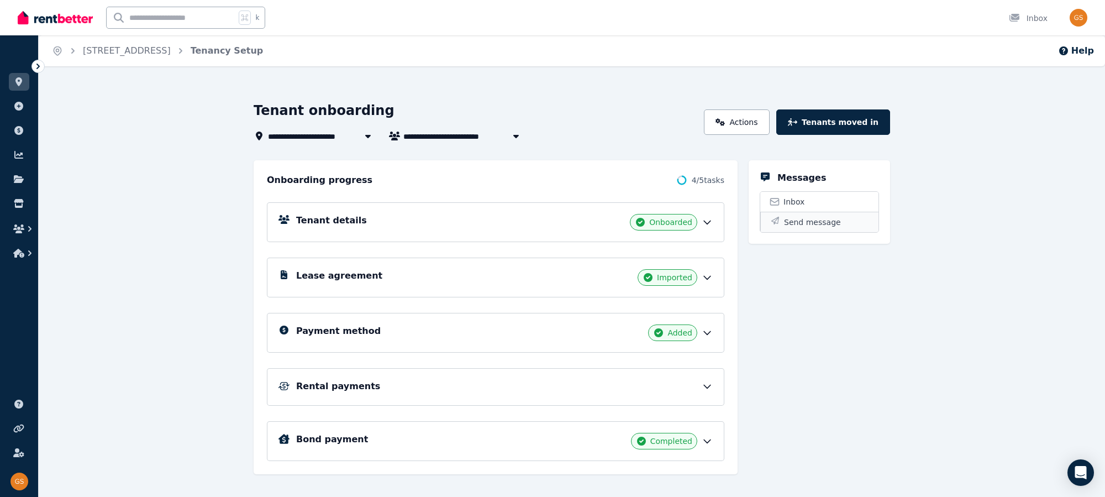
click at [795, 219] on span "Send message" at bounding box center [812, 222] width 57 height 11
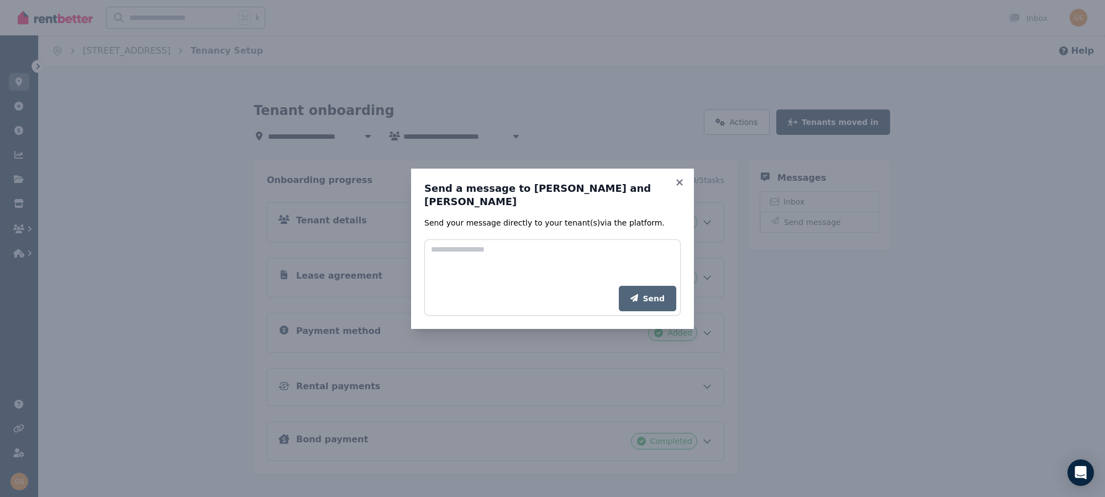
click at [555, 230] on form "Send your message directly to your tenant(s) via the platform. Add your message…" at bounding box center [552, 266] width 256 height 98
click at [550, 239] on textarea "Add your message" at bounding box center [552, 262] width 256 height 46
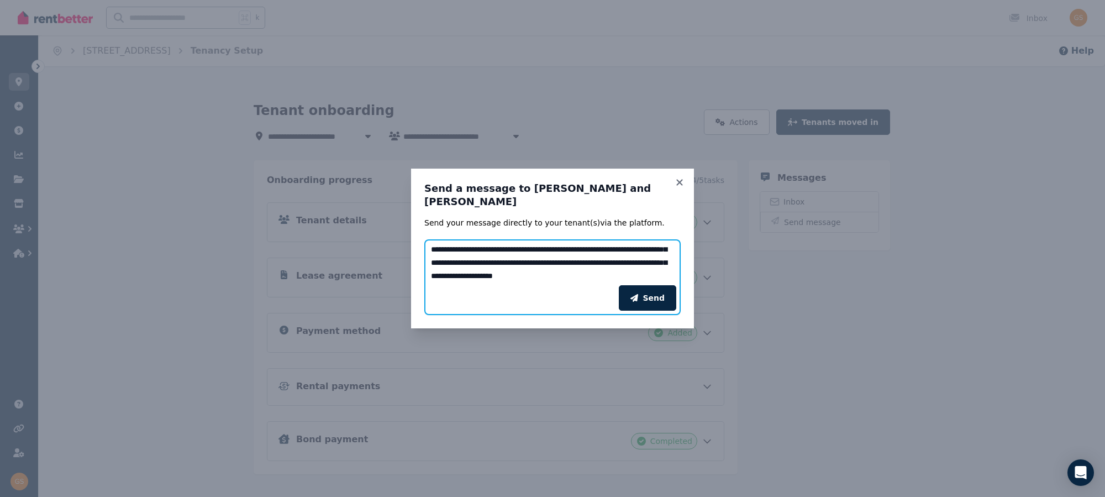
scroll to position [21, 0]
click at [574, 264] on textarea "**********" at bounding box center [552, 262] width 256 height 46
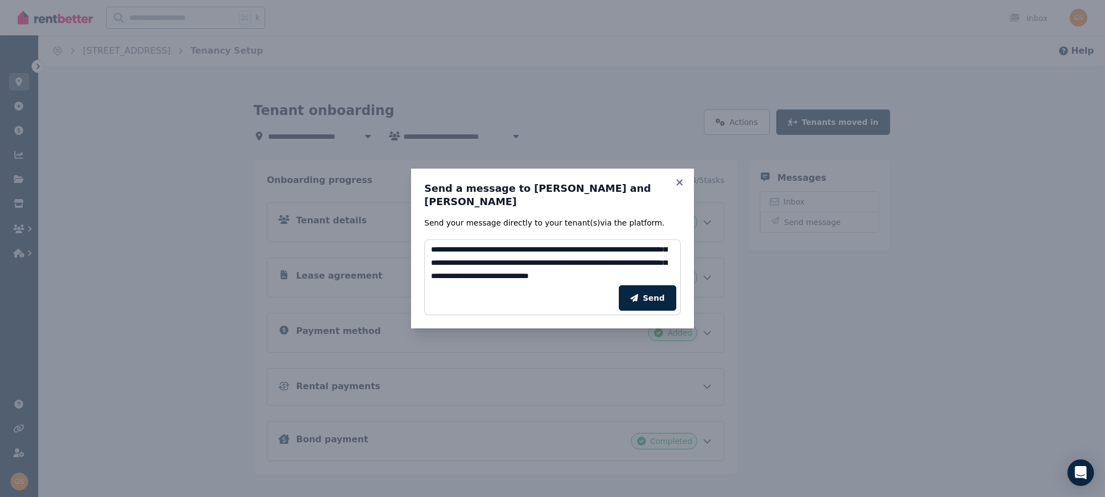
click at [516, 281] on div "Send" at bounding box center [552, 298] width 256 height 34
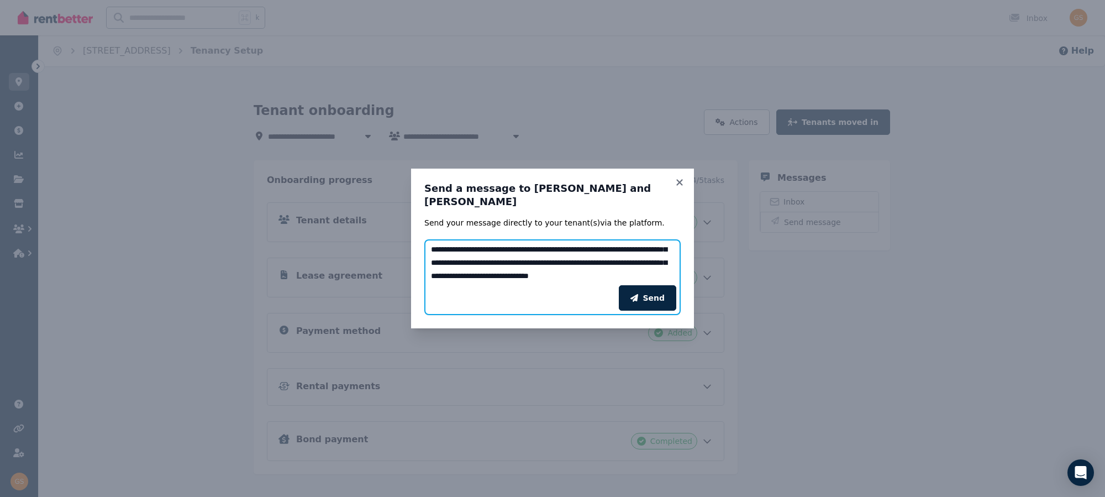
click at [484, 274] on textarea "**********" at bounding box center [552, 262] width 256 height 46
click at [489, 274] on textarea "**********" at bounding box center [552, 262] width 256 height 46
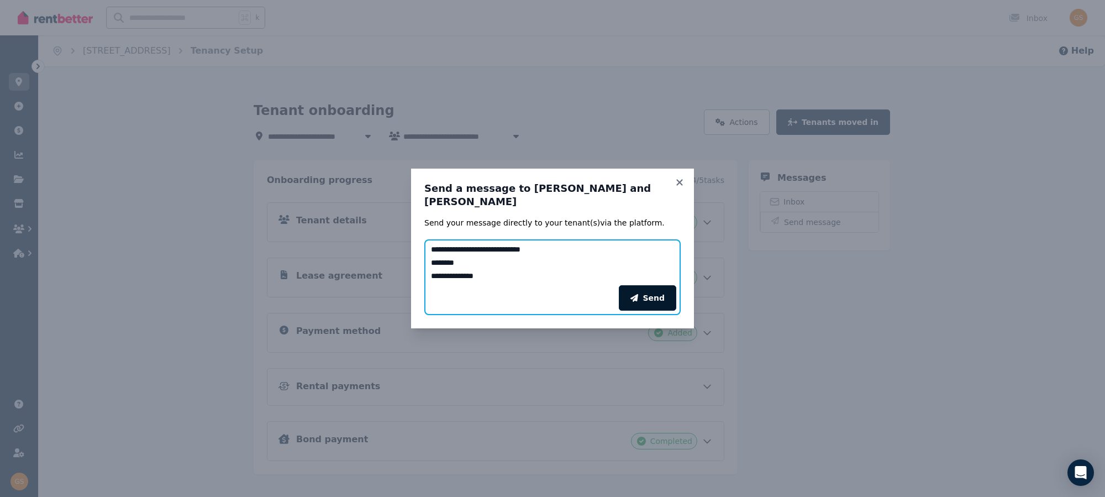
type textarea "**********"
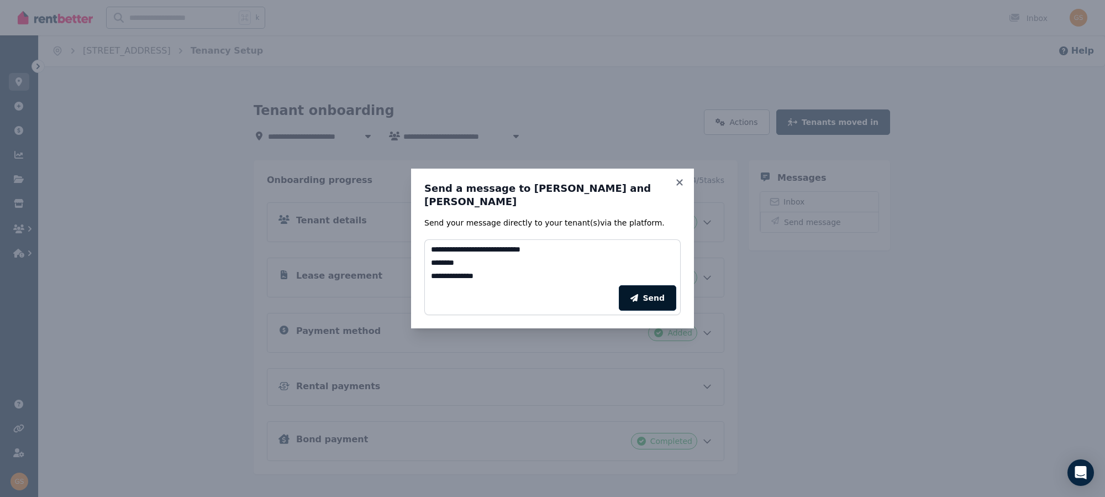
click at [658, 293] on button "Send" at bounding box center [647, 297] width 57 height 25
